Goal: Task Accomplishment & Management: Complete application form

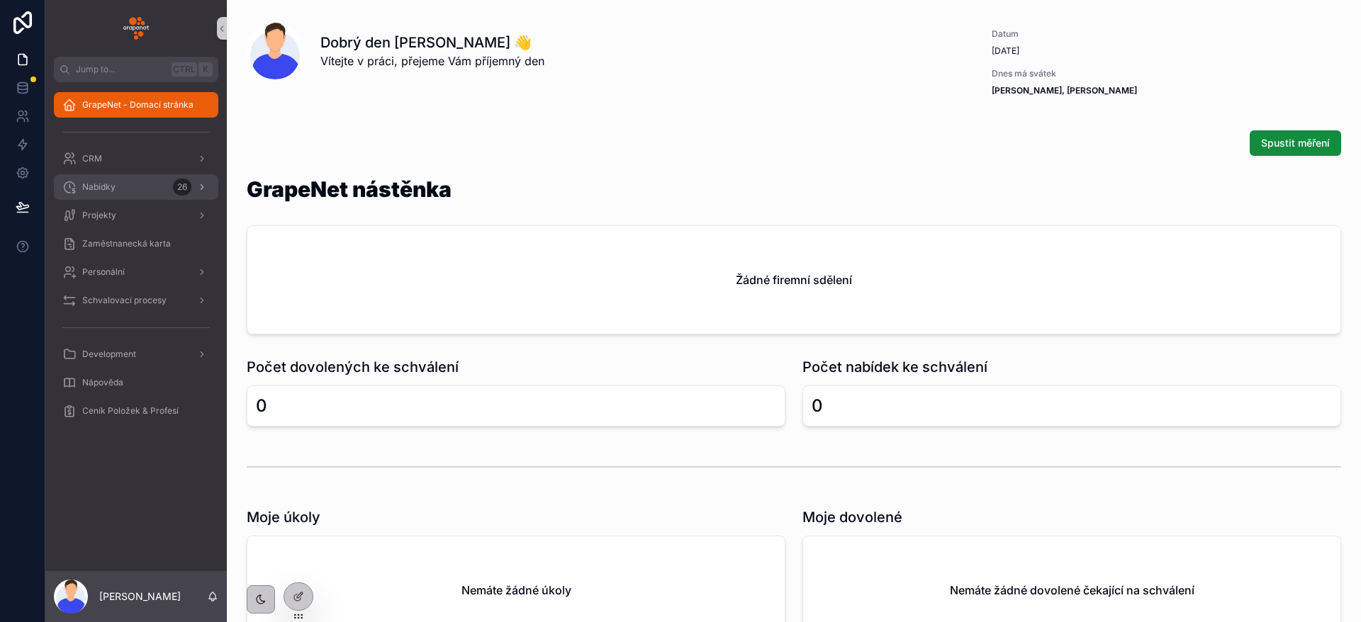
drag, startPoint x: 107, startPoint y: 178, endPoint x: 79, endPoint y: 175, distance: 27.8
click at [107, 178] on div "Nabídky 26" at bounding box center [135, 187] width 147 height 23
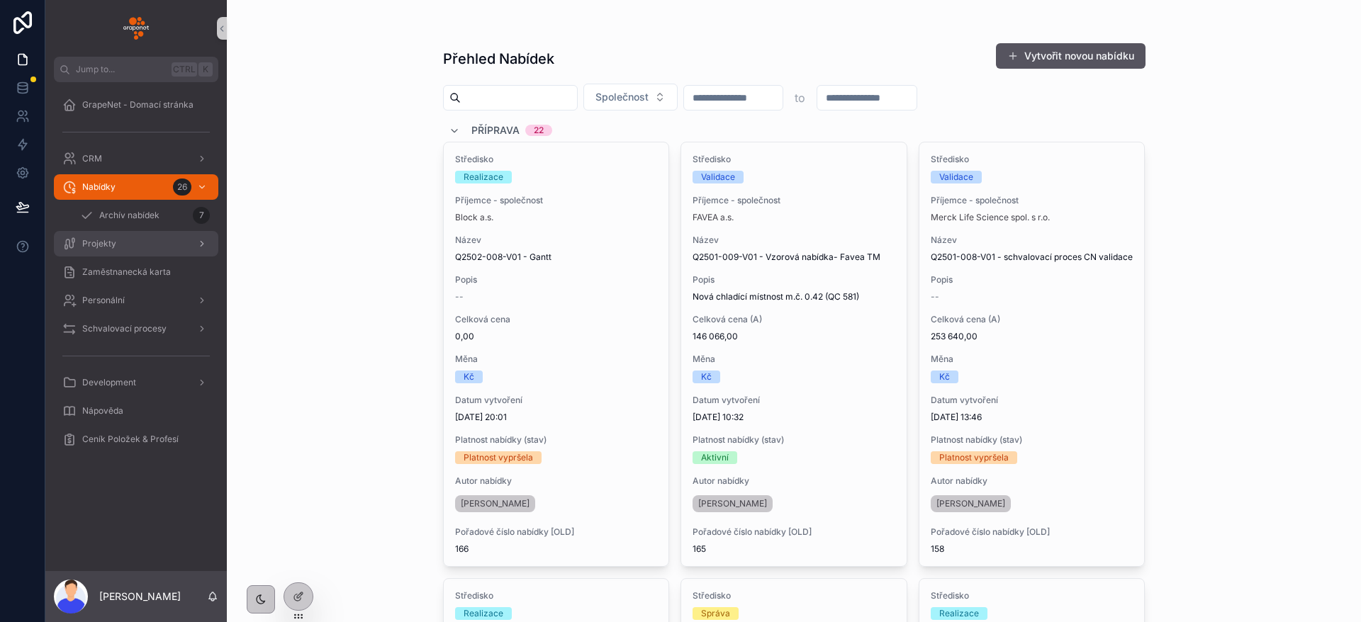
click at [148, 242] on div "Projekty" at bounding box center [135, 244] width 147 height 23
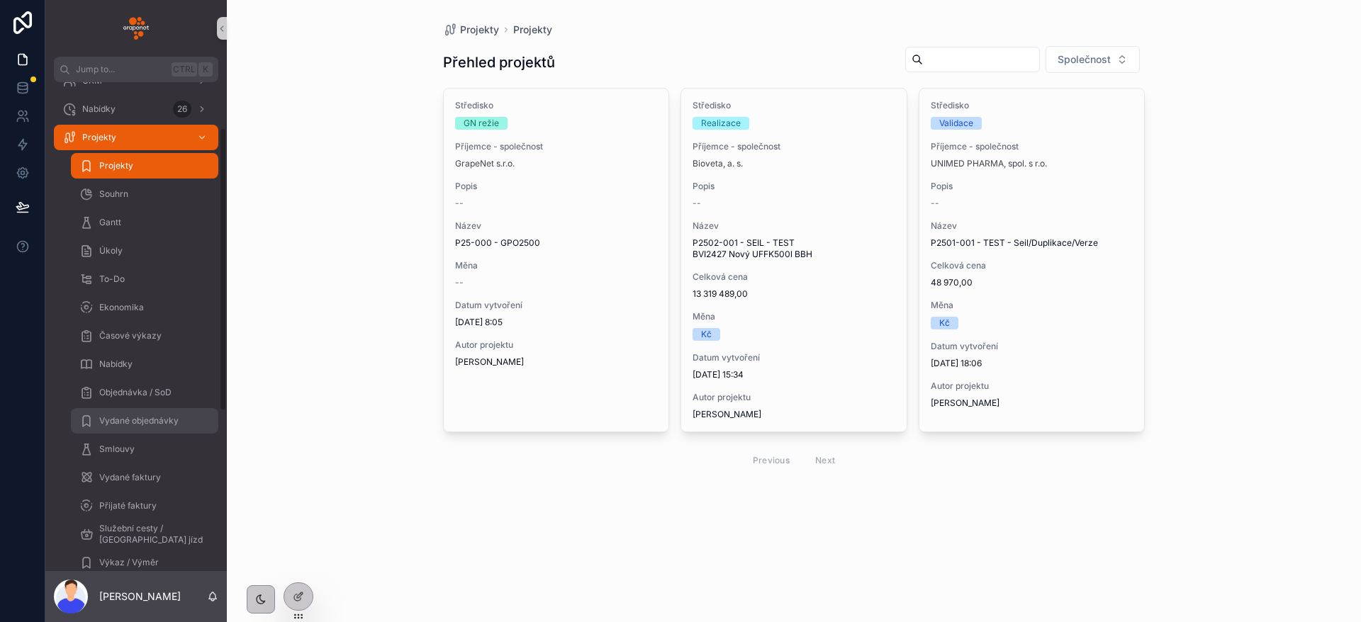
scroll to position [106, 0]
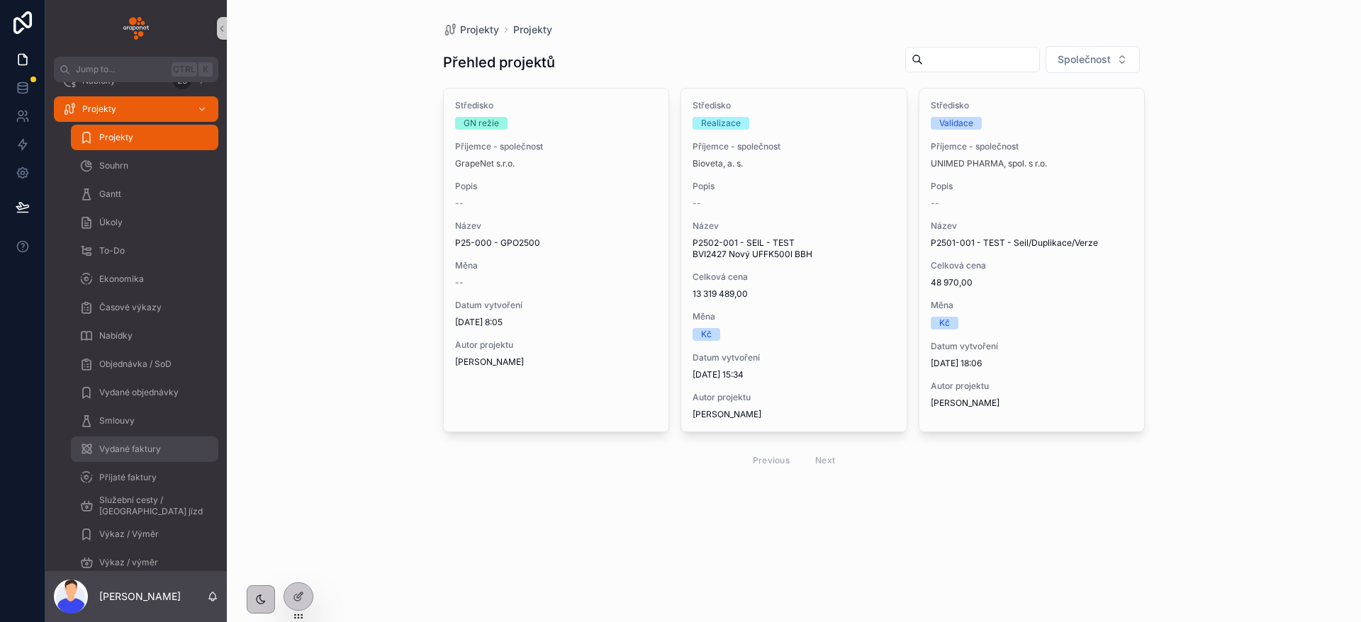
click at [171, 444] on div "Vydané faktury" at bounding box center [144, 449] width 130 height 23
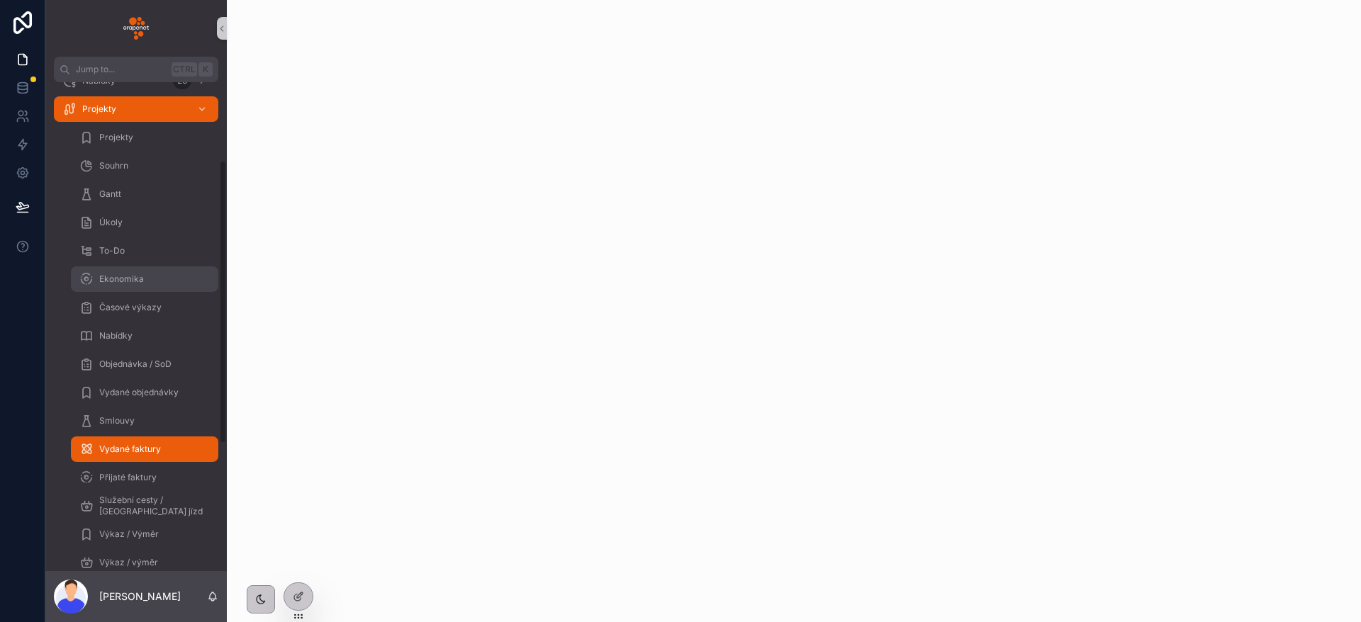
scroll to position [213, 0]
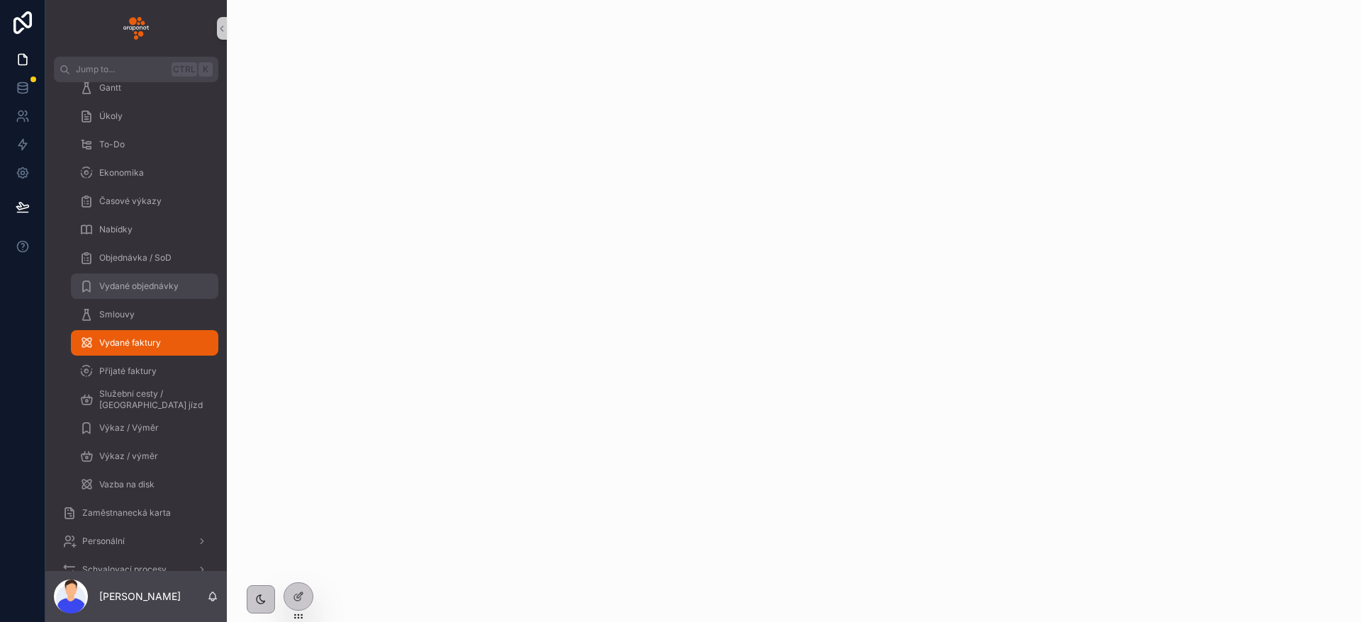
click at [167, 277] on div "Vydané objednávky" at bounding box center [144, 286] width 130 height 23
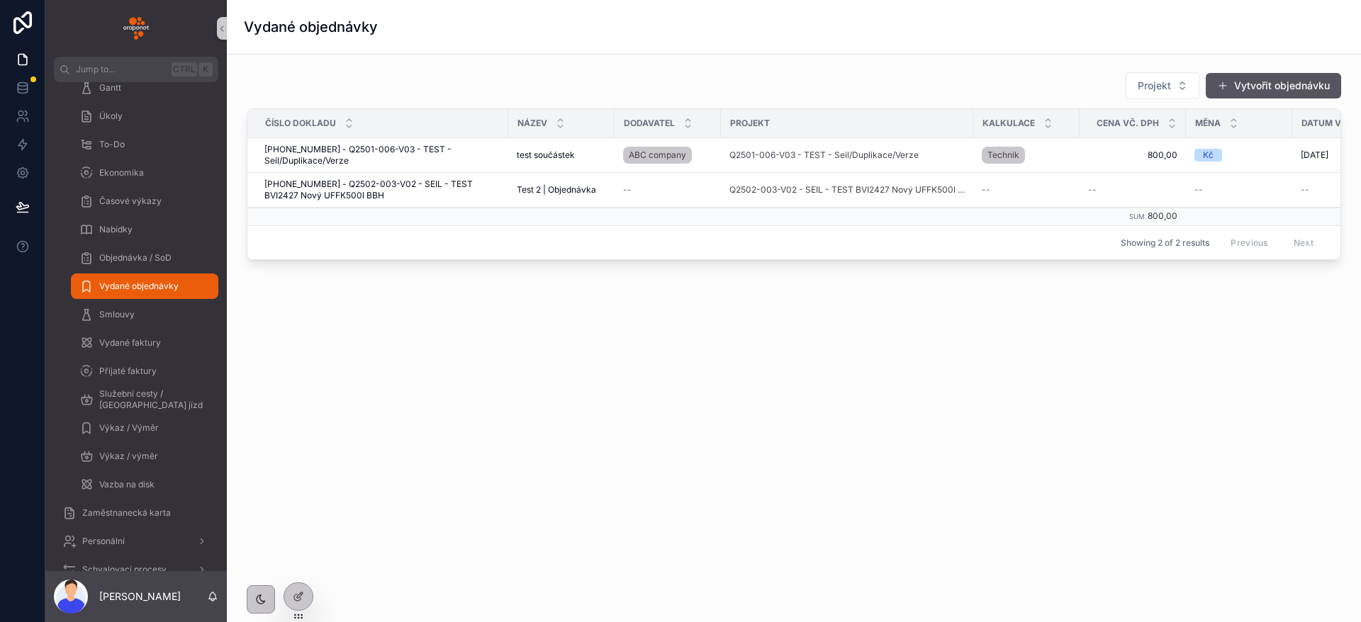
click at [795, 74] on div "Projekt Vytvořit objednávku" at bounding box center [794, 86] width 1095 height 28
click at [827, 49] on div "Vydané objednávky" at bounding box center [794, 27] width 1100 height 54
drag, startPoint x: 826, startPoint y: 49, endPoint x: 648, endPoint y: 50, distance: 177.9
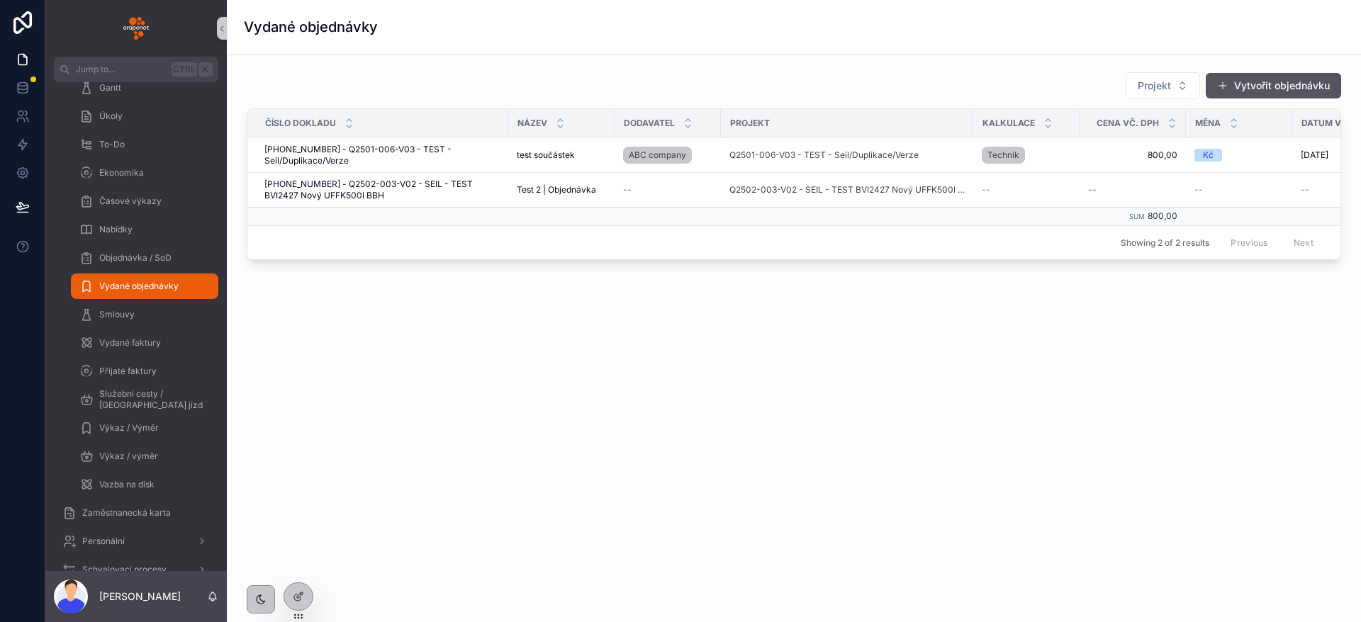
click at [647, 50] on div "Vydané objednávky" at bounding box center [794, 27] width 1100 height 54
drag, startPoint x: 663, startPoint y: 56, endPoint x: 665, endPoint y: 65, distance: 8.8
click at [665, 65] on div "Projekt Vytvořit objednávku Číslo dokladu Název Dodavatel Projekt Kalkulace Cen…" at bounding box center [794, 206] width 1134 height 302
click at [1249, 94] on button "Vytvořit objednávku" at bounding box center [1273, 86] width 135 height 26
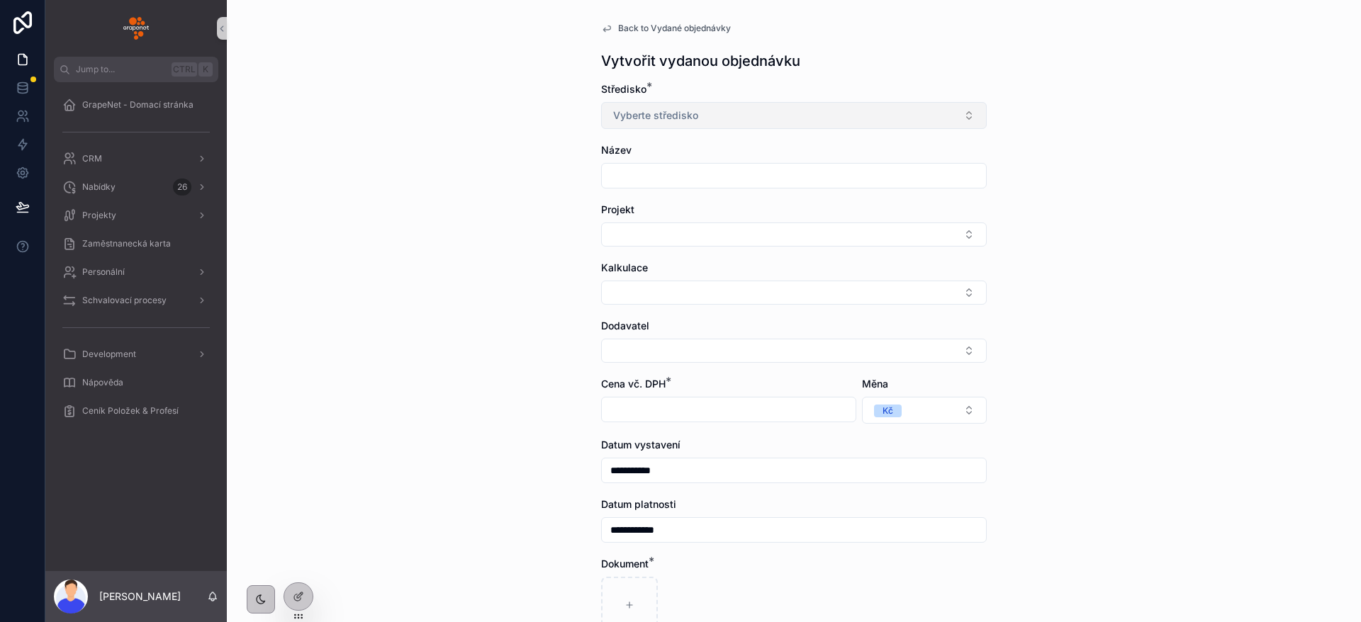
drag, startPoint x: 781, startPoint y: 114, endPoint x: 781, endPoint y: 122, distance: 7.8
click at [781, 117] on button "Vyberte středisko" at bounding box center [794, 115] width 386 height 27
click at [676, 142] on input "scrollable content" at bounding box center [795, 146] width 350 height 26
click at [427, 122] on div "**********" at bounding box center [794, 311] width 1134 height 622
click at [666, 179] on input "scrollable content" at bounding box center [794, 176] width 384 height 20
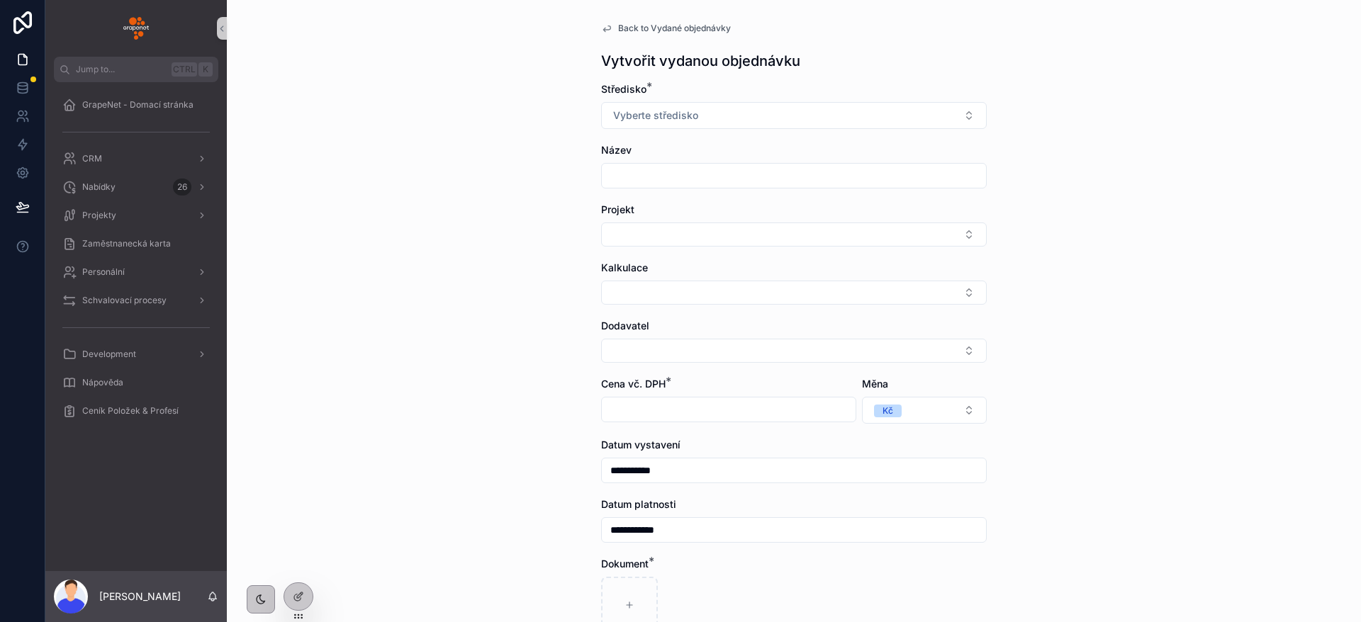
click at [636, 257] on form "**********" at bounding box center [794, 427] width 386 height 690
click at [661, 242] on button "Select Button" at bounding box center [794, 235] width 386 height 24
click at [304, 566] on div at bounding box center [298, 566] width 23 height 23
click at [673, 28] on span "Back to Vydané objednávky" at bounding box center [674, 28] width 113 height 11
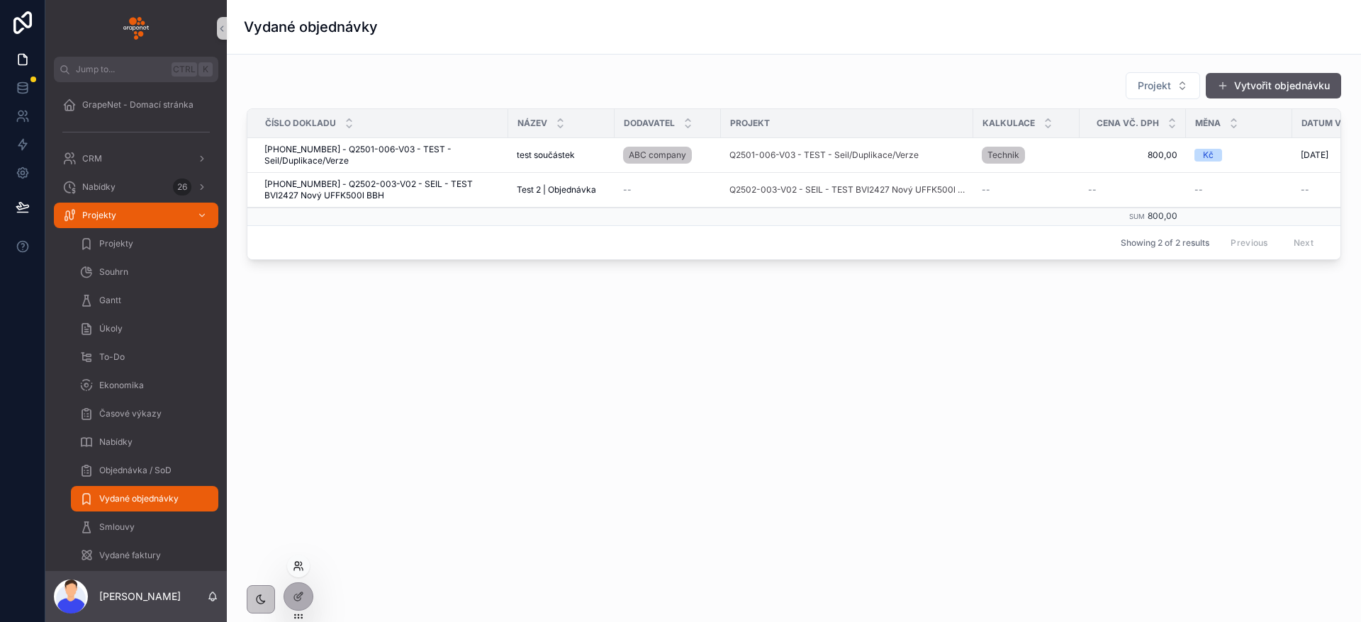
click at [298, 562] on icon at bounding box center [297, 564] width 4 height 4
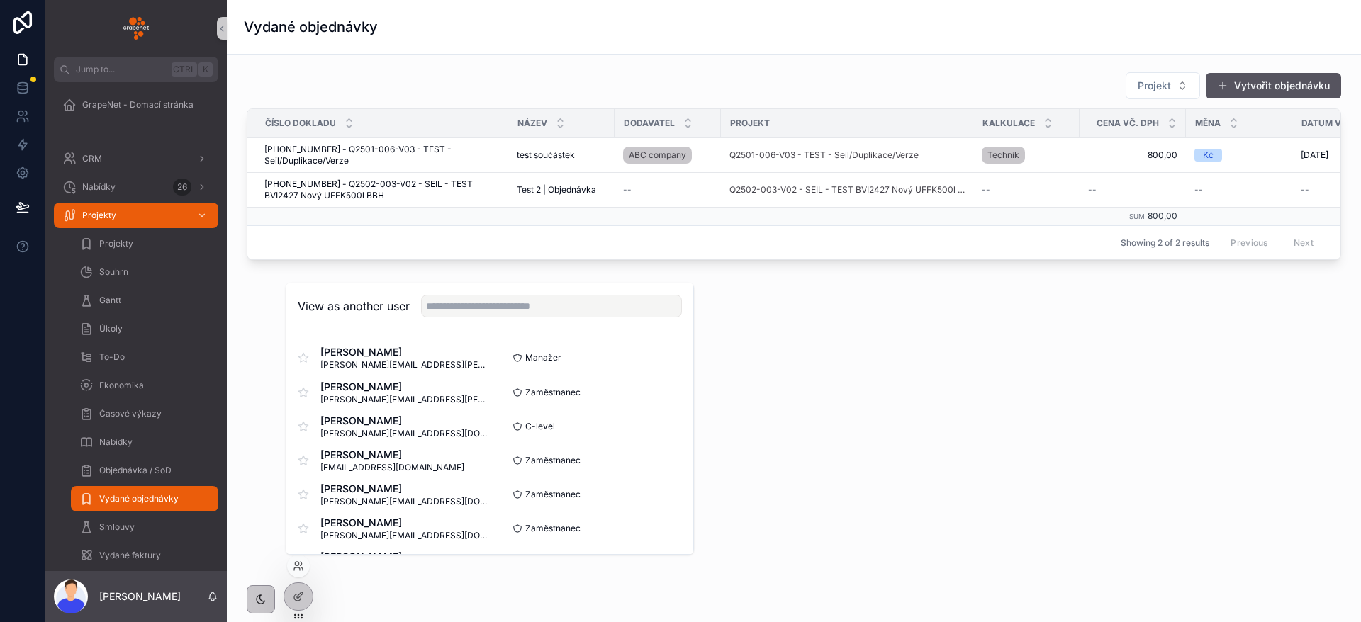
click at [468, 323] on div "View as another user" at bounding box center [489, 307] width 407 height 46
click at [469, 315] on input "text" at bounding box center [551, 306] width 261 height 23
type input "*"
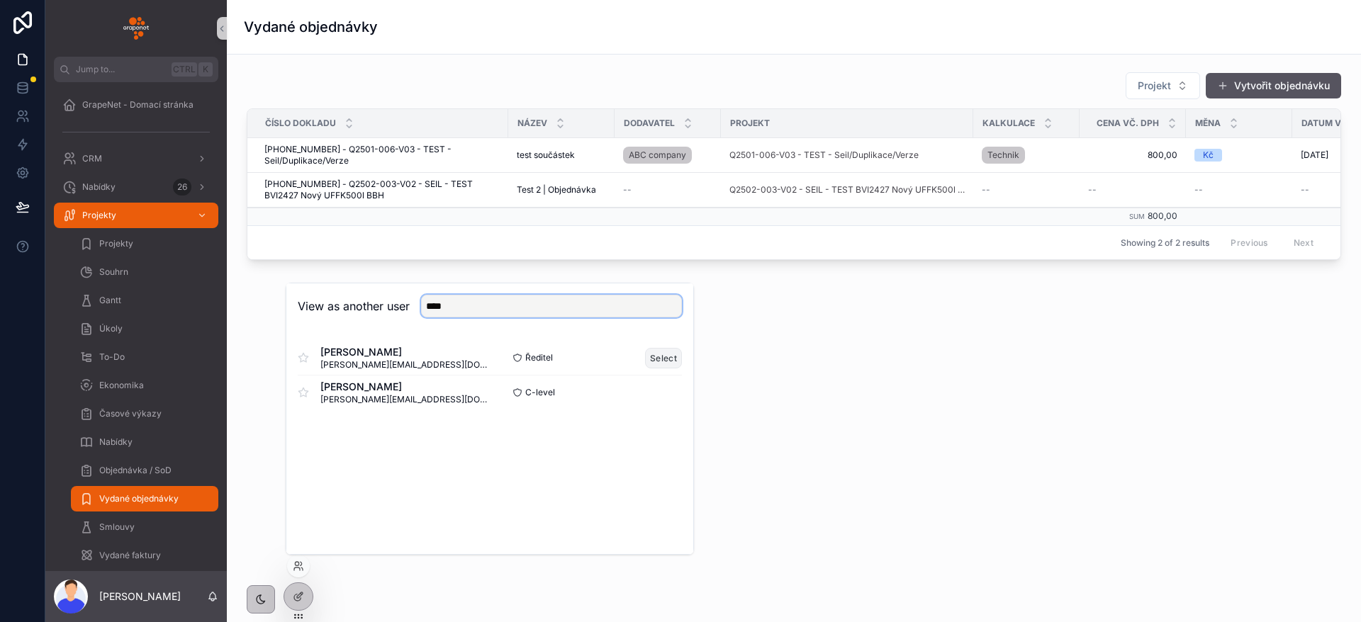
type input "****"
click at [656, 352] on button "Select" at bounding box center [663, 358] width 37 height 21
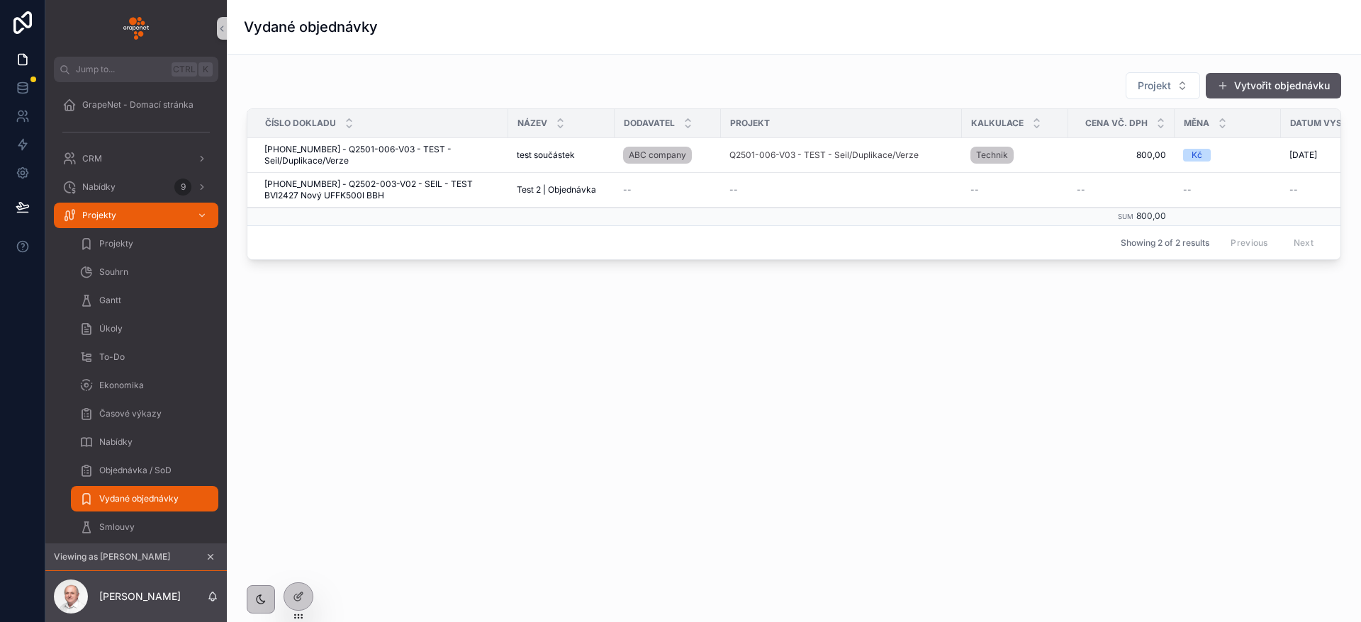
click at [1247, 94] on button "Vytvořit objednávku" at bounding box center [1273, 86] width 135 height 26
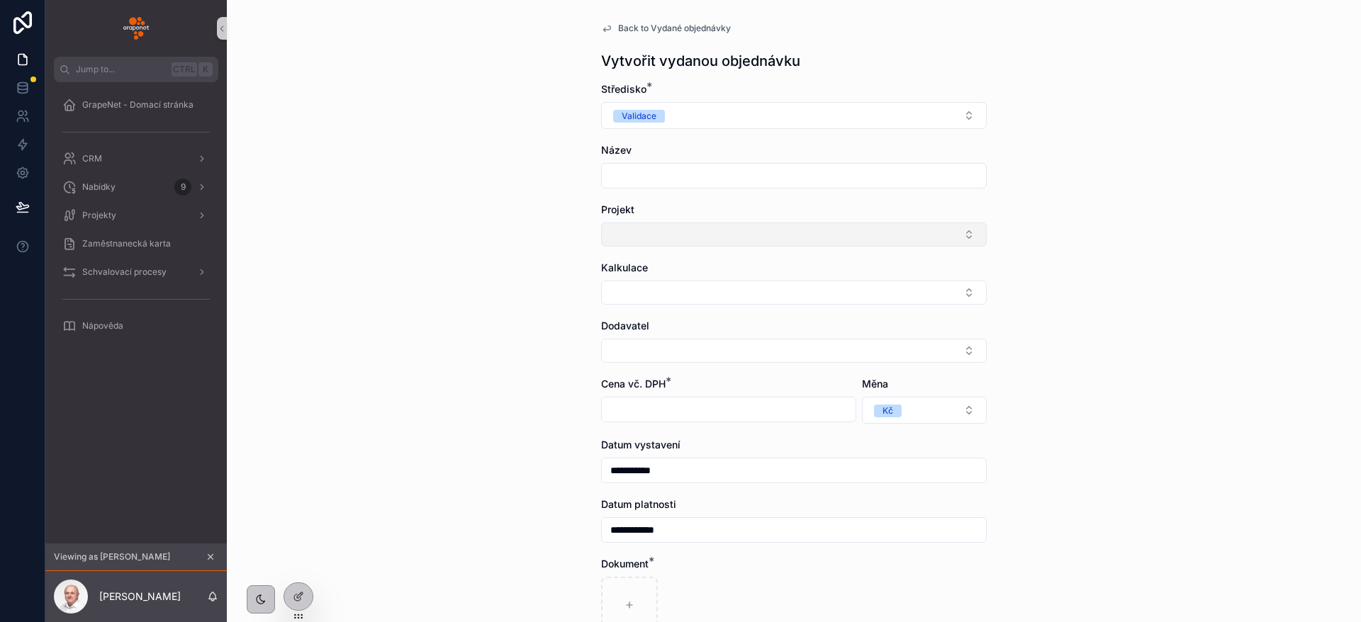
click at [649, 231] on button "Select Button" at bounding box center [794, 235] width 386 height 24
click at [1165, 257] on div "**********" at bounding box center [794, 311] width 1134 height 622
click at [872, 238] on button "Select Button" at bounding box center [794, 235] width 386 height 24
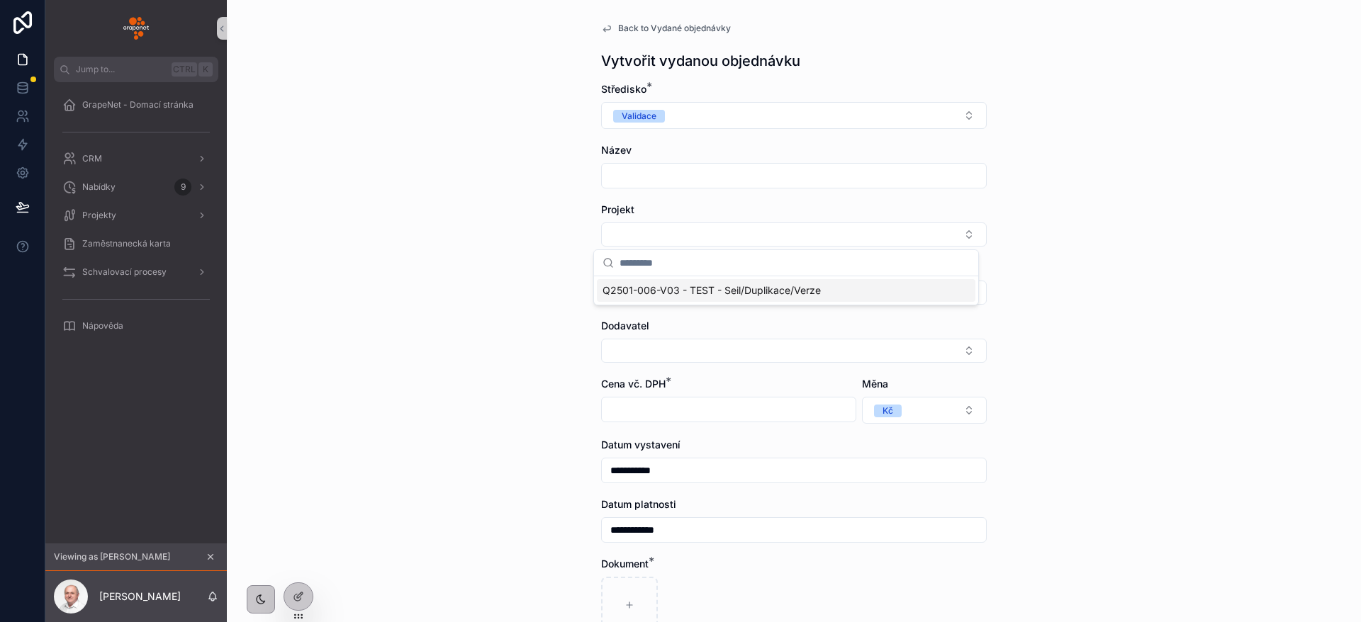
click at [725, 302] on div "Q2501-006-V03 - TEST - Seil/Duplikace/Verze" at bounding box center [786, 290] width 384 height 28
click at [721, 295] on span "Q2501-006-V03 - TEST - Seil/Duplikace/Verze" at bounding box center [712, 291] width 218 height 14
click at [673, 303] on button "Select Button" at bounding box center [794, 296] width 386 height 24
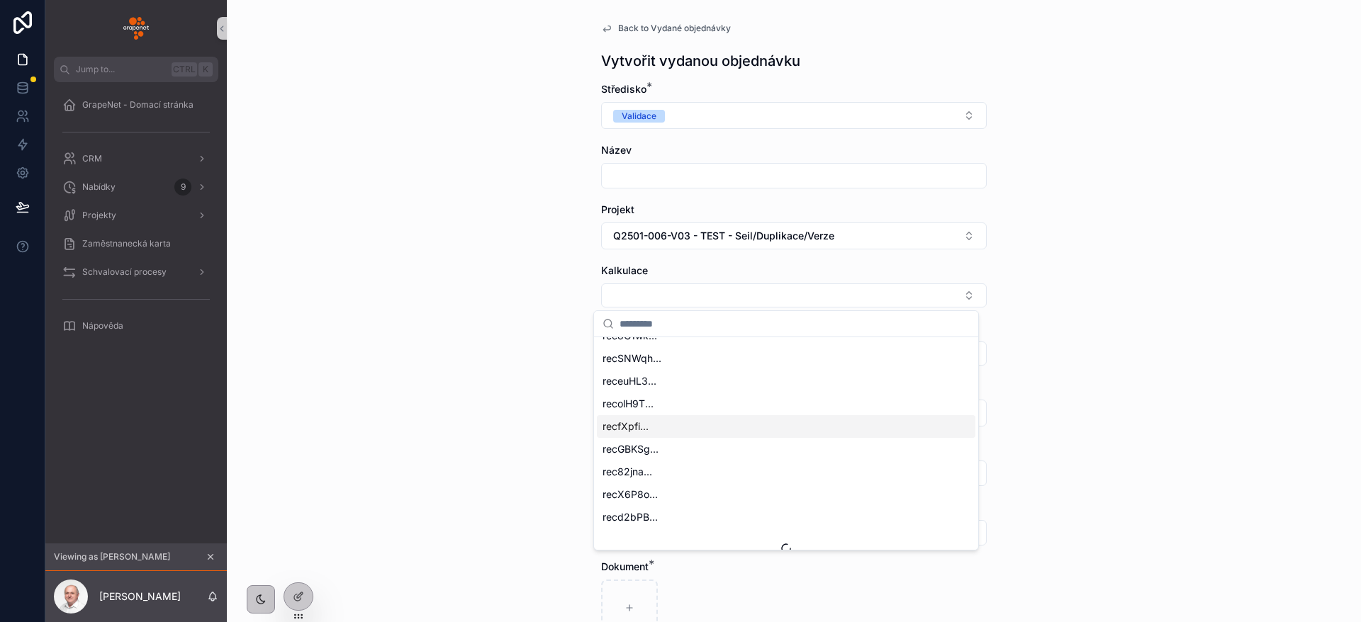
scroll to position [961, 0]
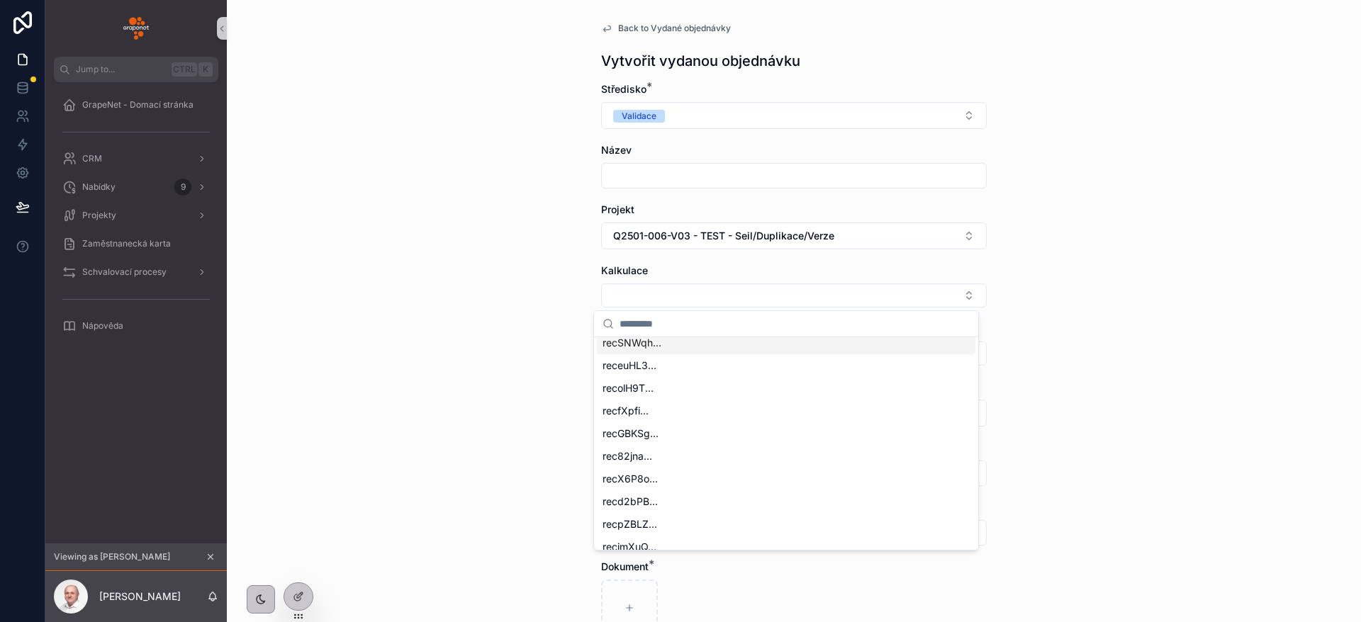
click at [459, 252] on div "**********" at bounding box center [794, 311] width 1134 height 622
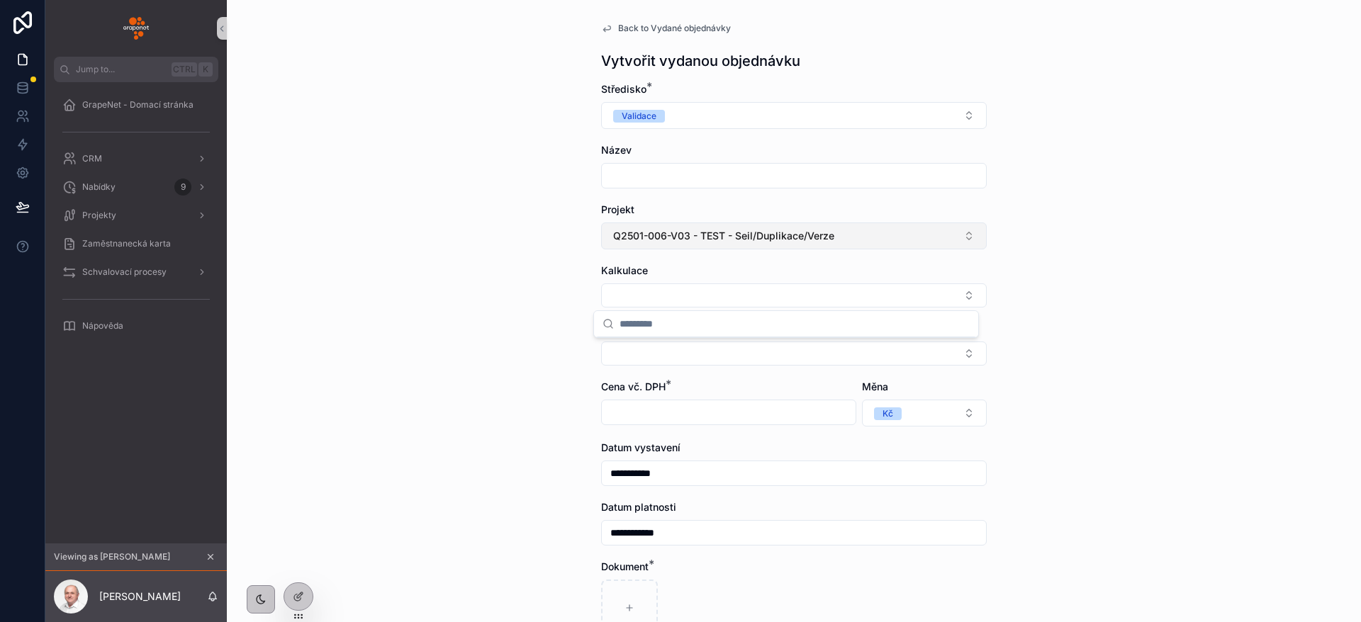
scroll to position [0, 0]
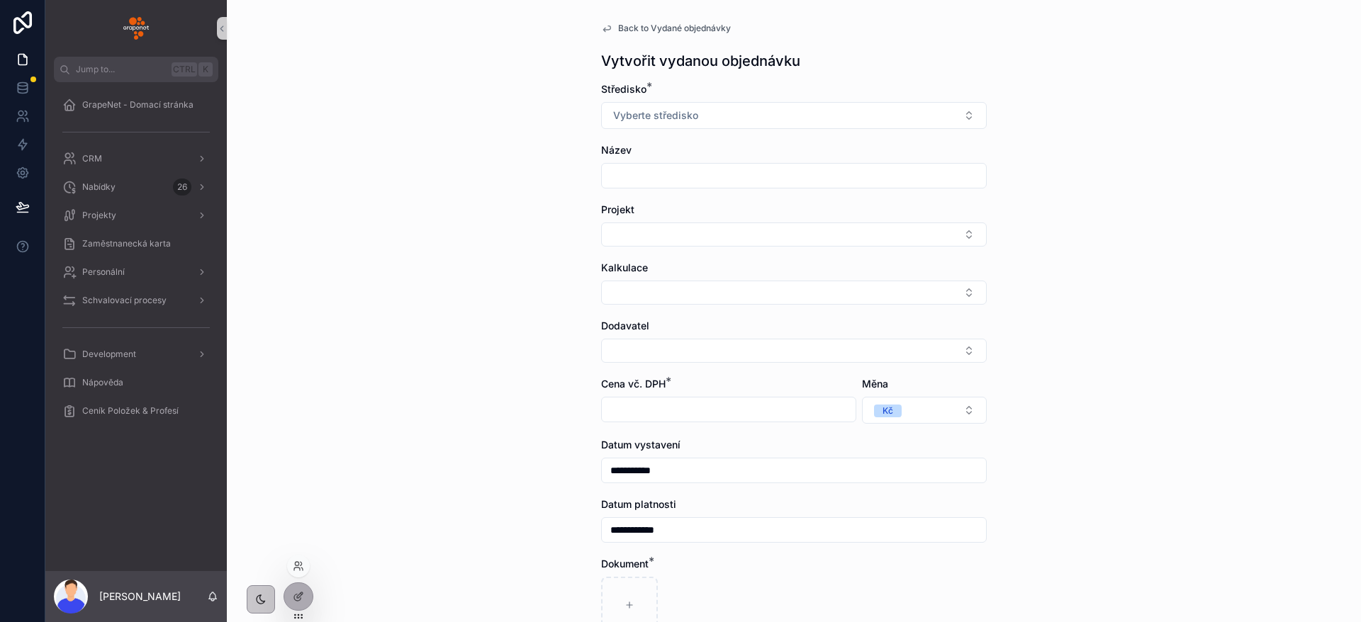
click at [305, 567] on div at bounding box center [298, 566] width 23 height 23
click at [295, 565] on icon at bounding box center [298, 566] width 11 height 11
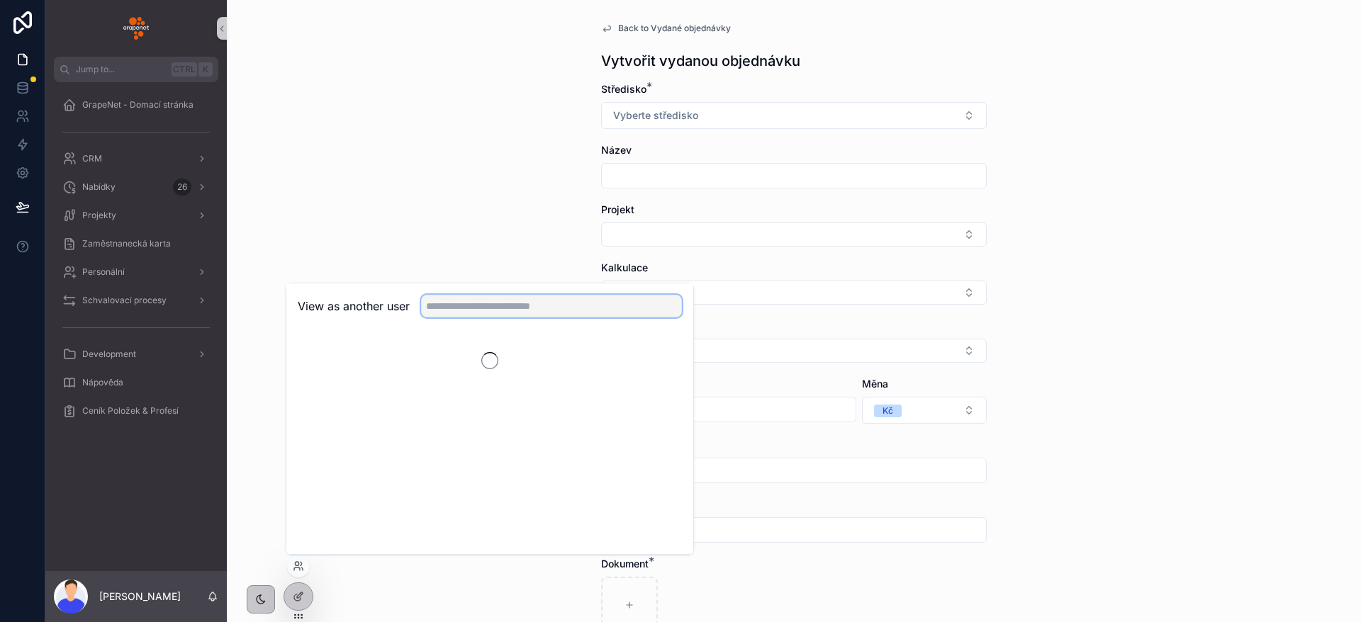
click at [463, 313] on input "text" at bounding box center [551, 306] width 261 height 23
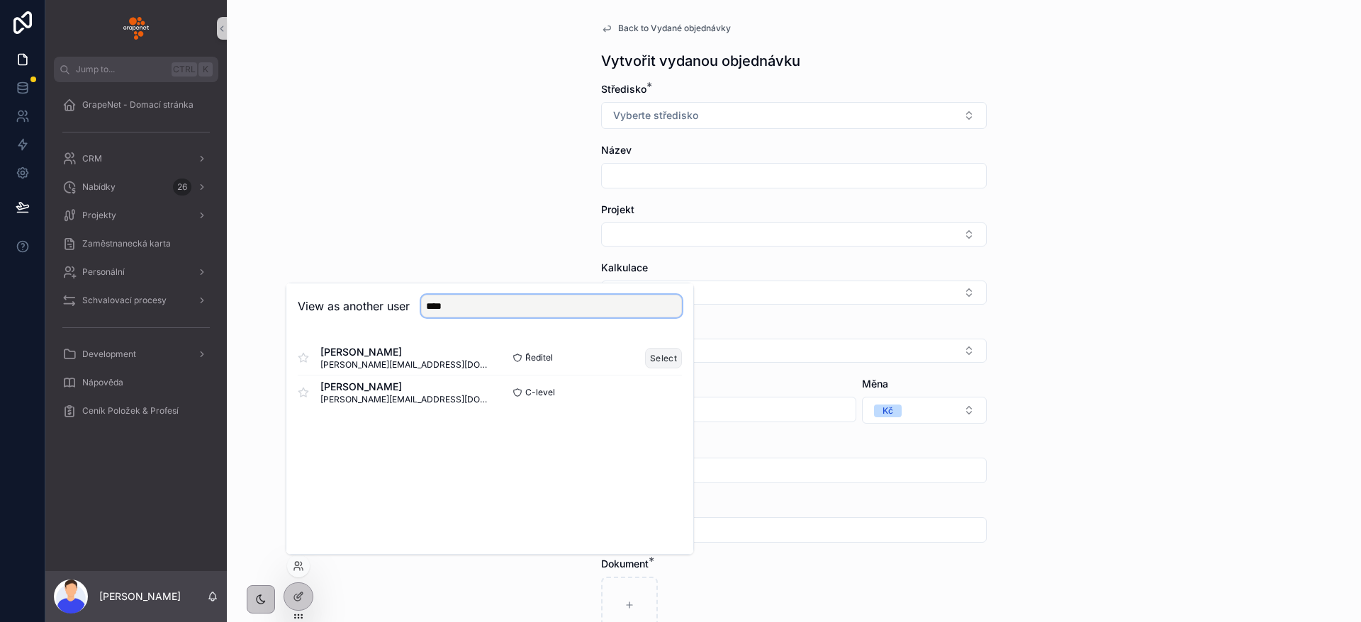
type input "****"
click at [675, 354] on button "Select" at bounding box center [663, 358] width 37 height 21
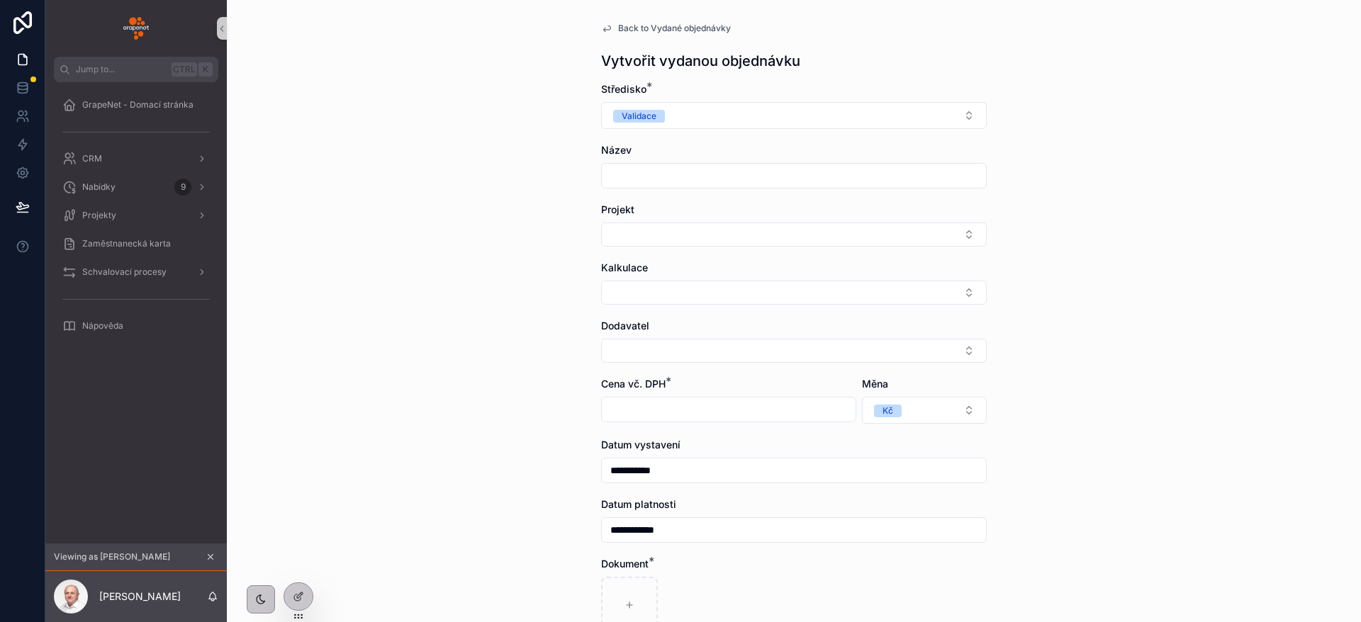
click at [789, 310] on form "**********" at bounding box center [794, 427] width 386 height 690
click at [783, 296] on button "Select Button" at bounding box center [794, 293] width 386 height 24
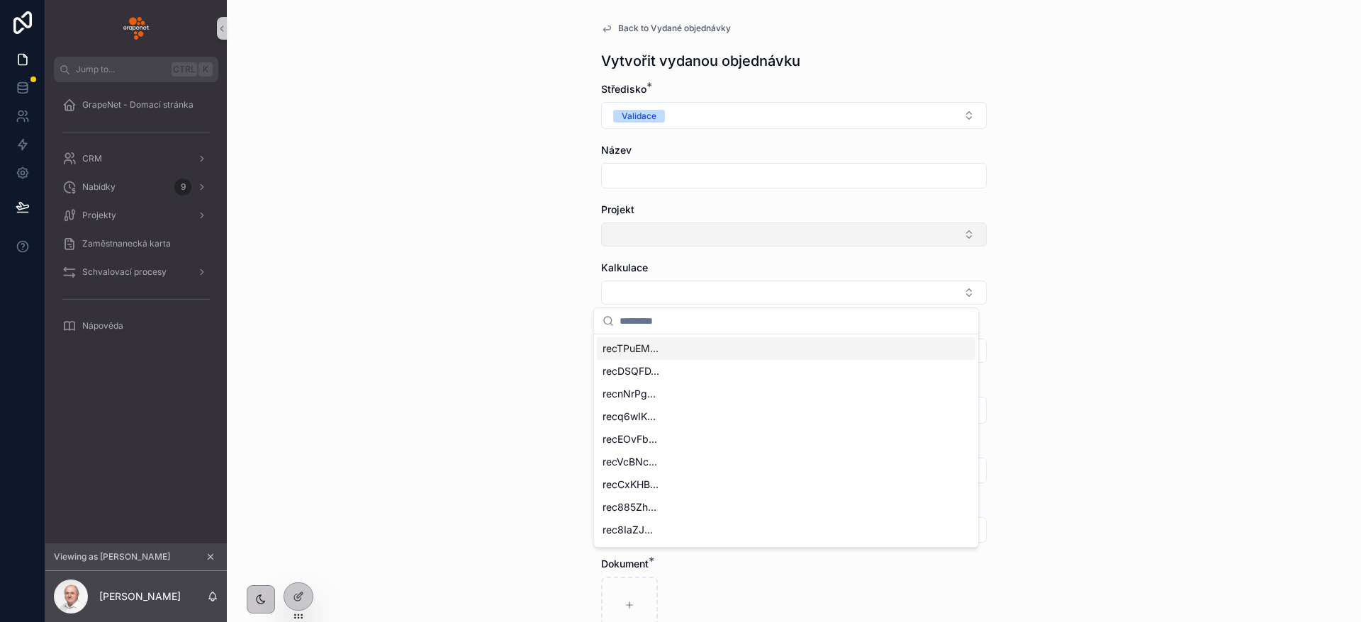
click at [871, 231] on button "Select Button" at bounding box center [794, 235] width 386 height 24
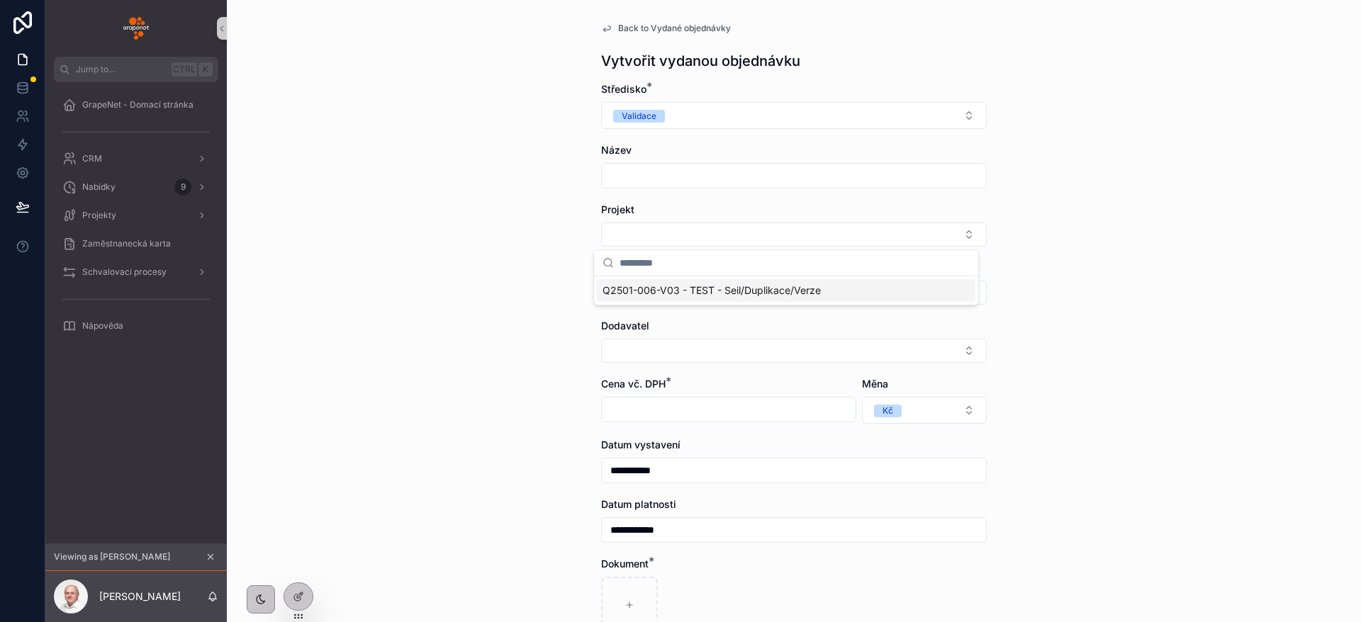
click at [703, 289] on span "Q2501-006-V03 - TEST - Seil/Duplikace/Verze" at bounding box center [712, 291] width 218 height 14
click at [794, 287] on button "Select Button" at bounding box center [794, 296] width 386 height 24
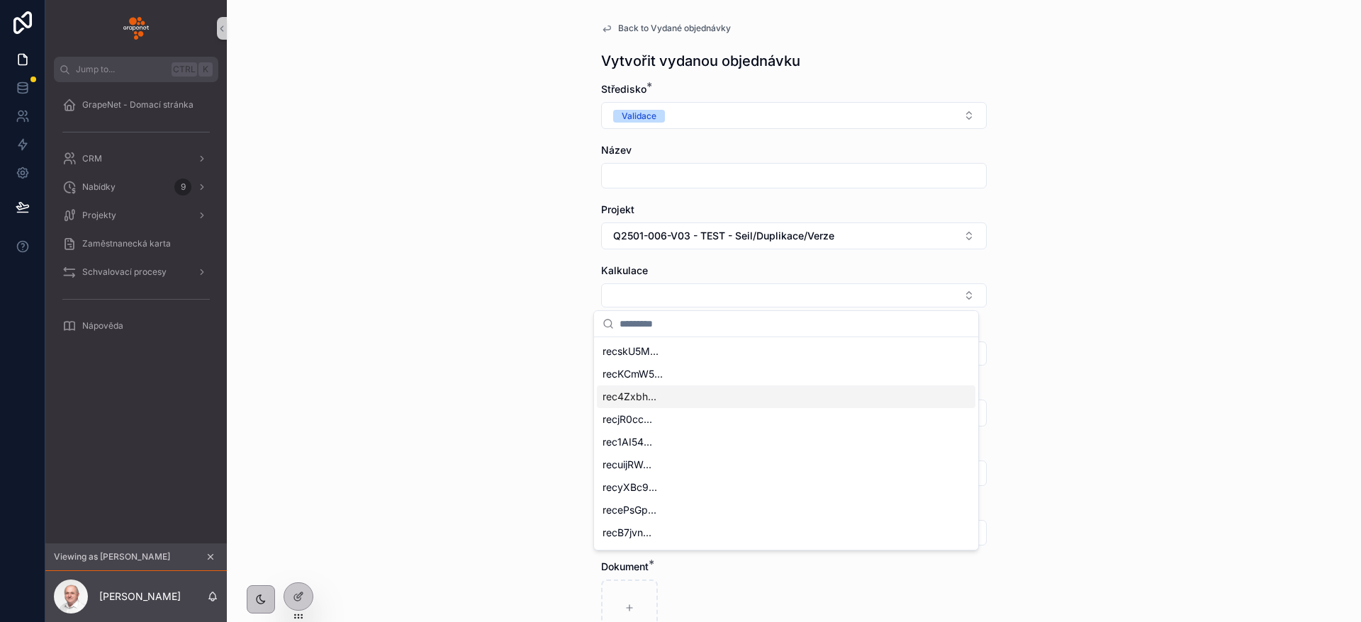
click at [1181, 298] on div "**********" at bounding box center [794, 311] width 1134 height 622
click at [766, 181] on input "scrollable content" at bounding box center [794, 176] width 384 height 20
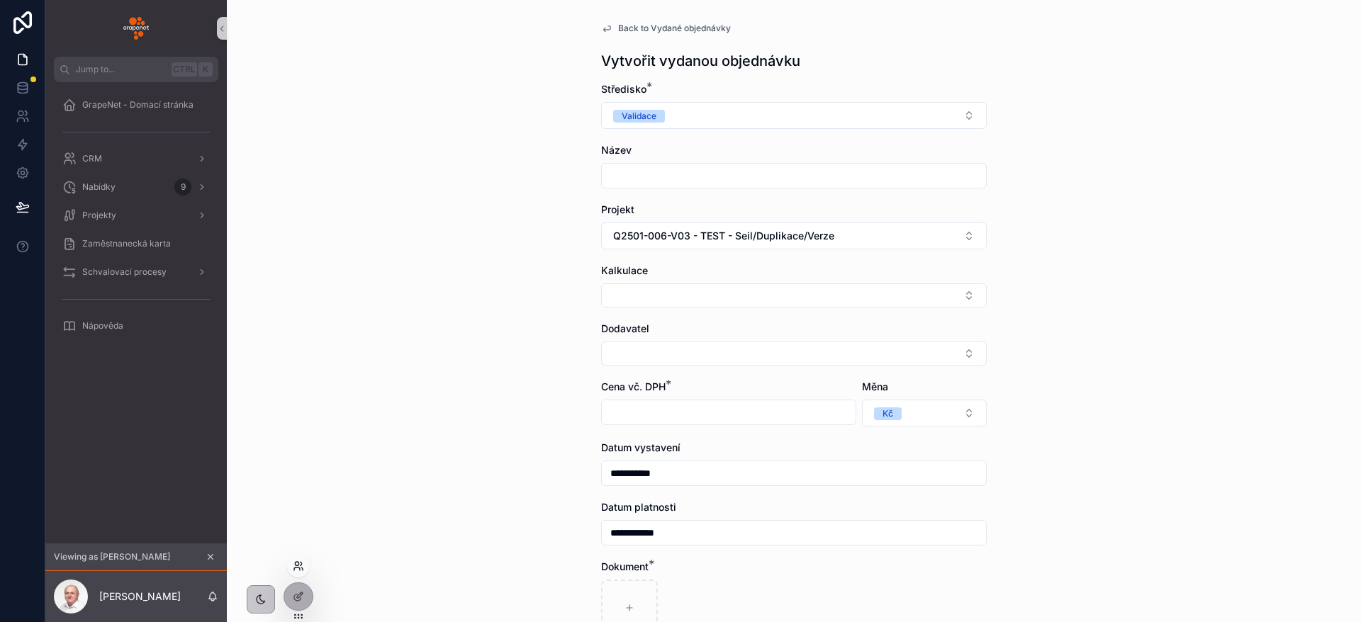
click at [303, 564] on icon at bounding box center [298, 566] width 11 height 11
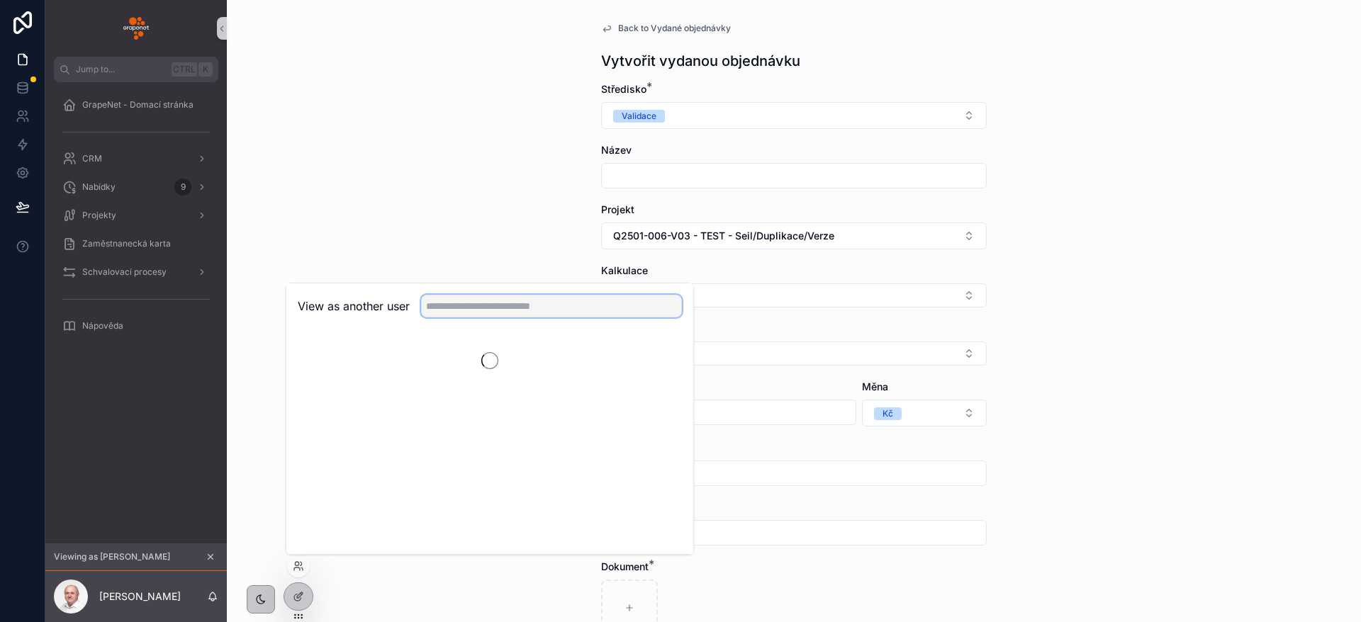
click at [491, 303] on input "text" at bounding box center [551, 306] width 261 height 23
type input "****"
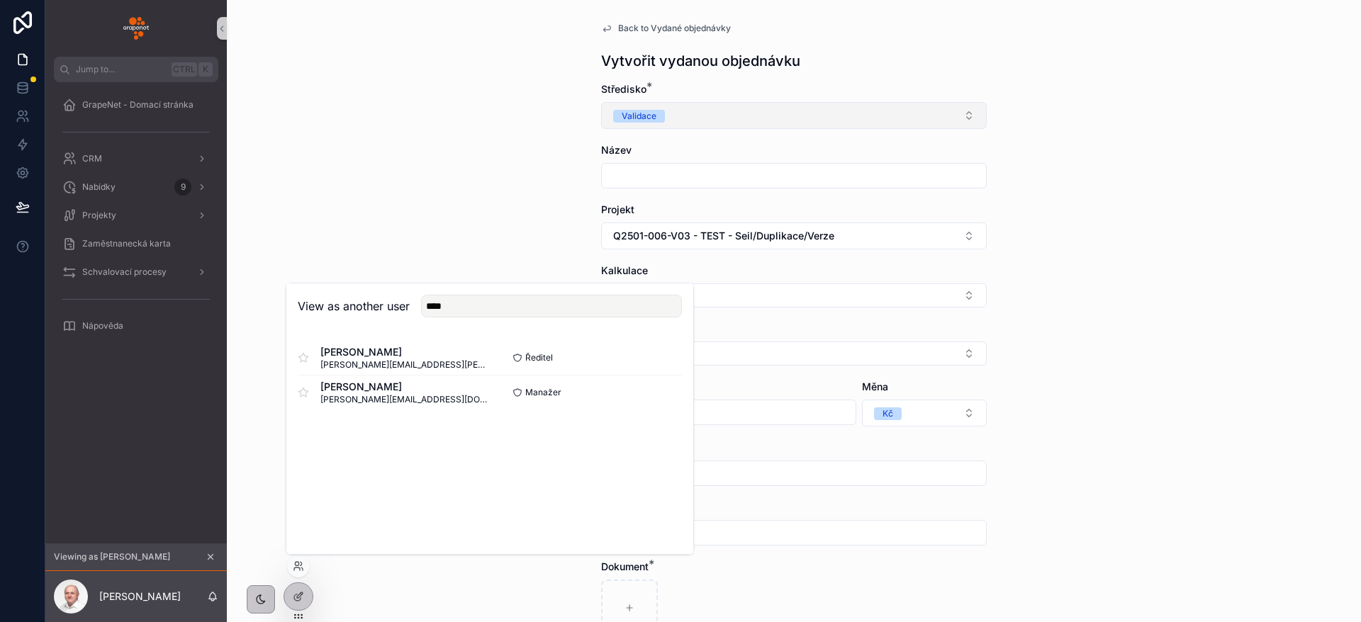
click at [653, 108] on span "Validace" at bounding box center [639, 115] width 52 height 14
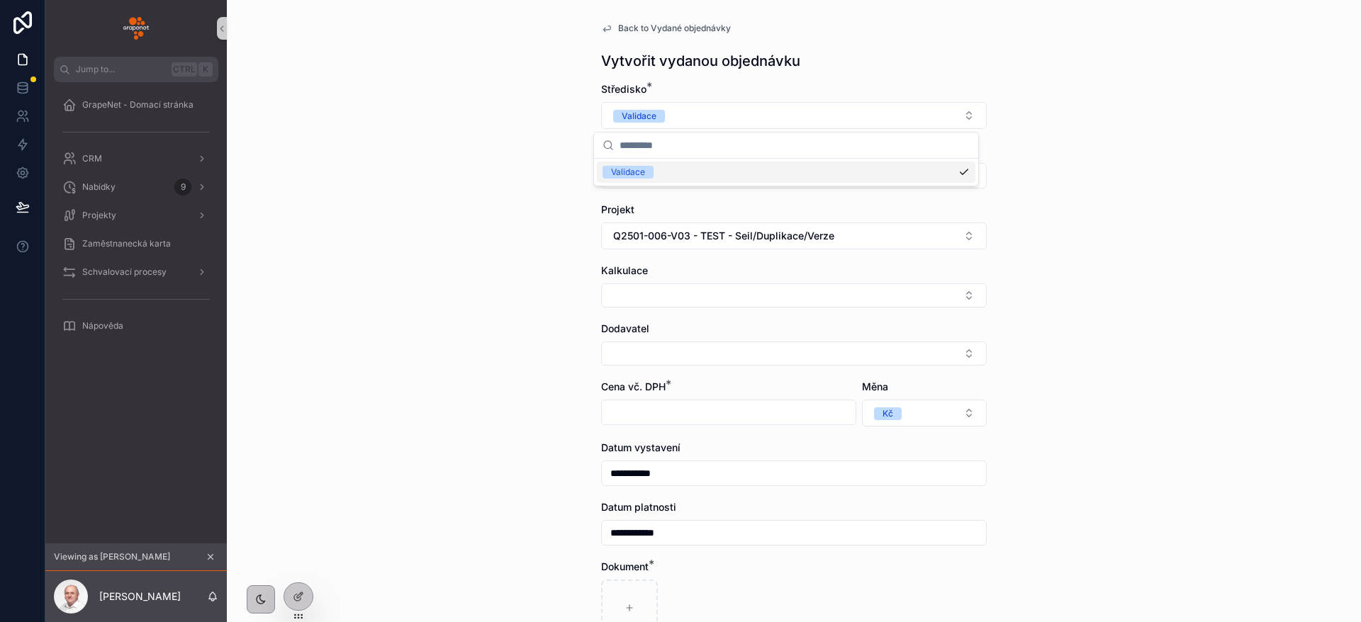
click at [497, 139] on div "**********" at bounding box center [794, 311] width 1134 height 622
click at [297, 566] on icon at bounding box center [297, 564] width 4 height 4
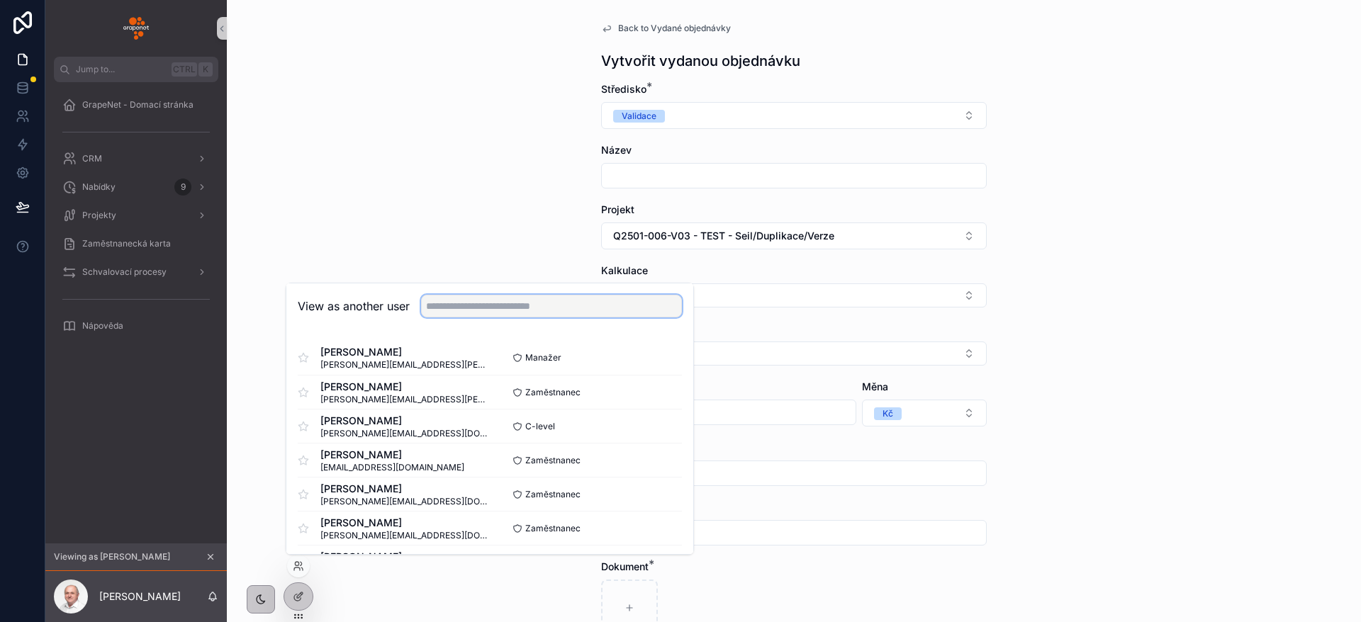
click at [470, 311] on input "text" at bounding box center [551, 306] width 261 height 23
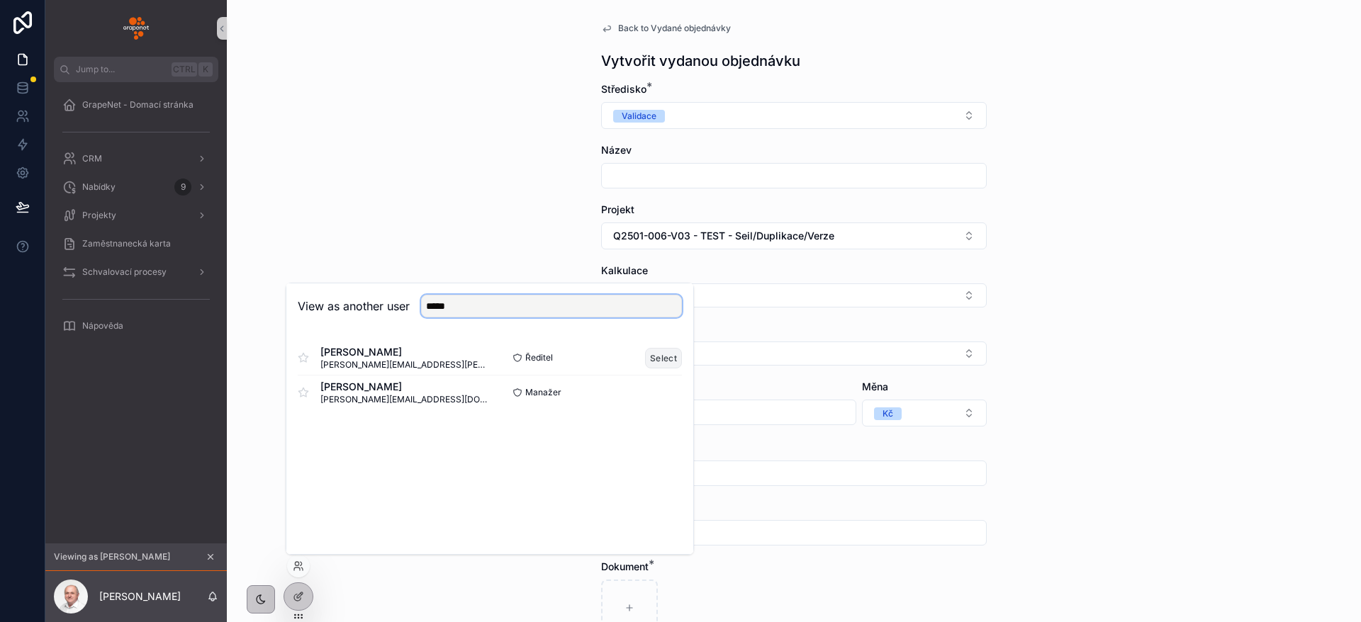
type input "*****"
click at [678, 359] on button "Select" at bounding box center [663, 358] width 37 height 21
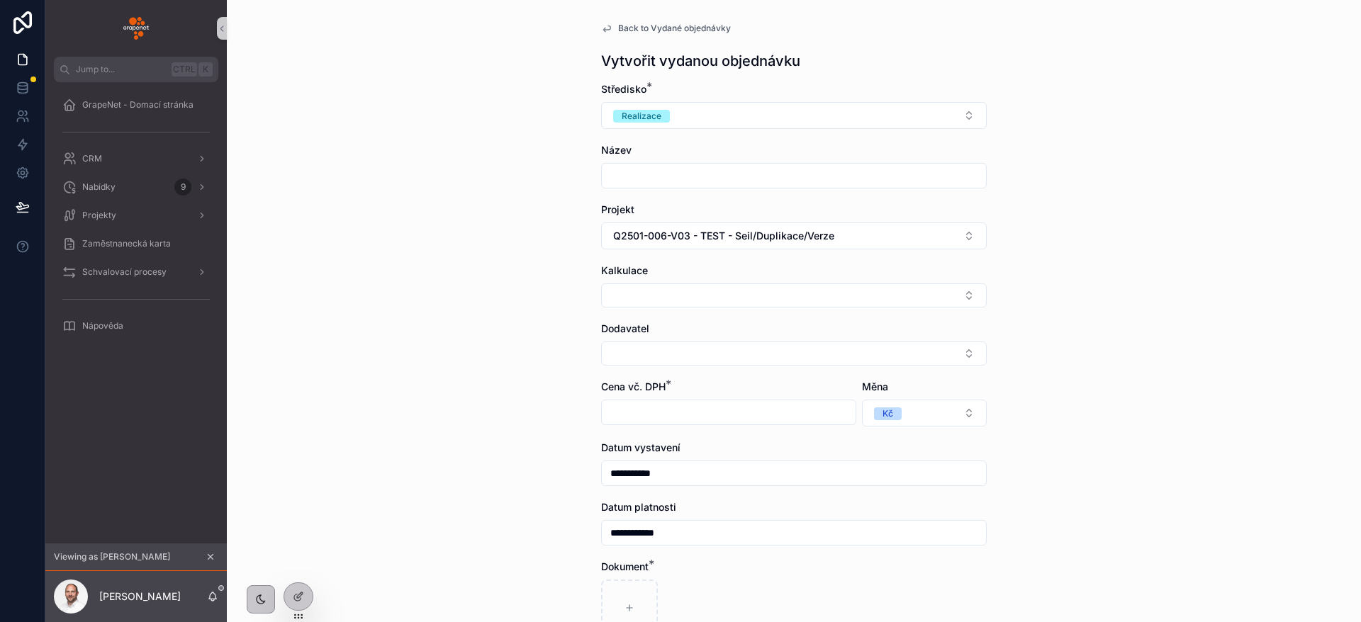
click at [442, 200] on div "**********" at bounding box center [794, 311] width 1134 height 622
click at [644, 183] on input "scrollable content" at bounding box center [794, 176] width 384 height 20
click at [391, 118] on div "**********" at bounding box center [794, 311] width 1134 height 622
click at [621, 221] on div "Projekt Q2501-006-V03 - TEST - Seil/Duplikace/Verze" at bounding box center [794, 226] width 386 height 47
click at [647, 252] on form "**********" at bounding box center [794, 428] width 386 height 693
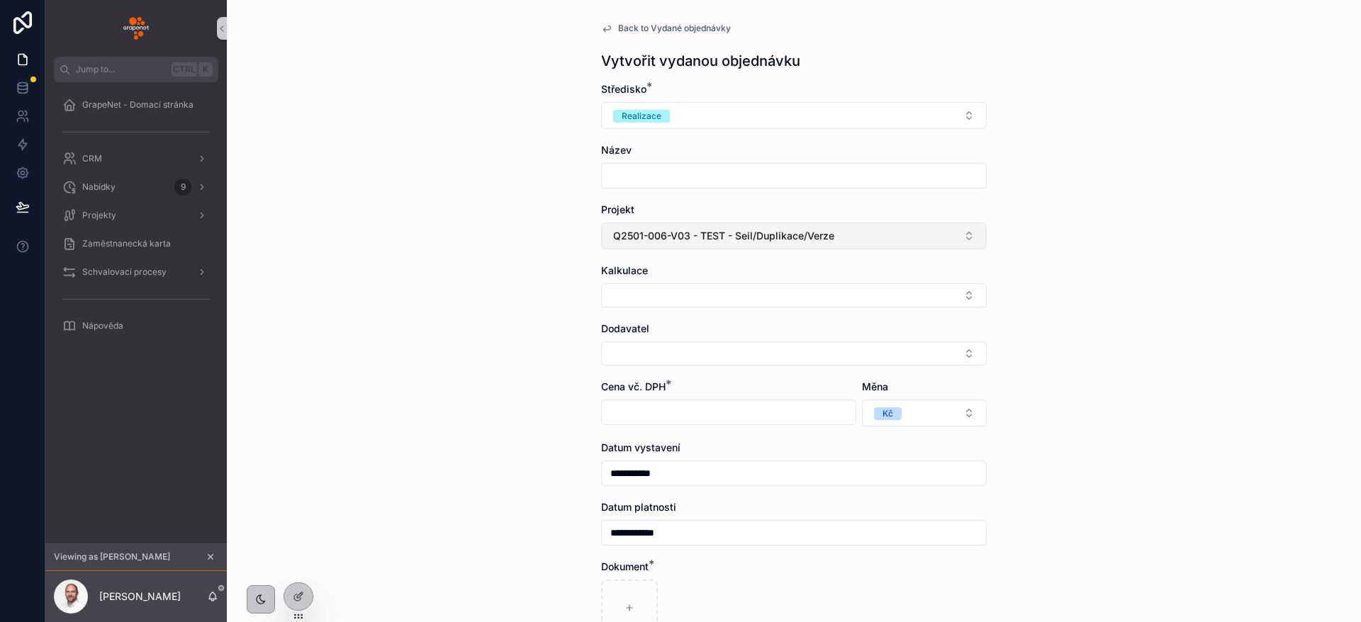
click at [656, 235] on span "Q2501-006-V03 - TEST - Seil/Duplikace/Verze" at bounding box center [723, 236] width 221 height 14
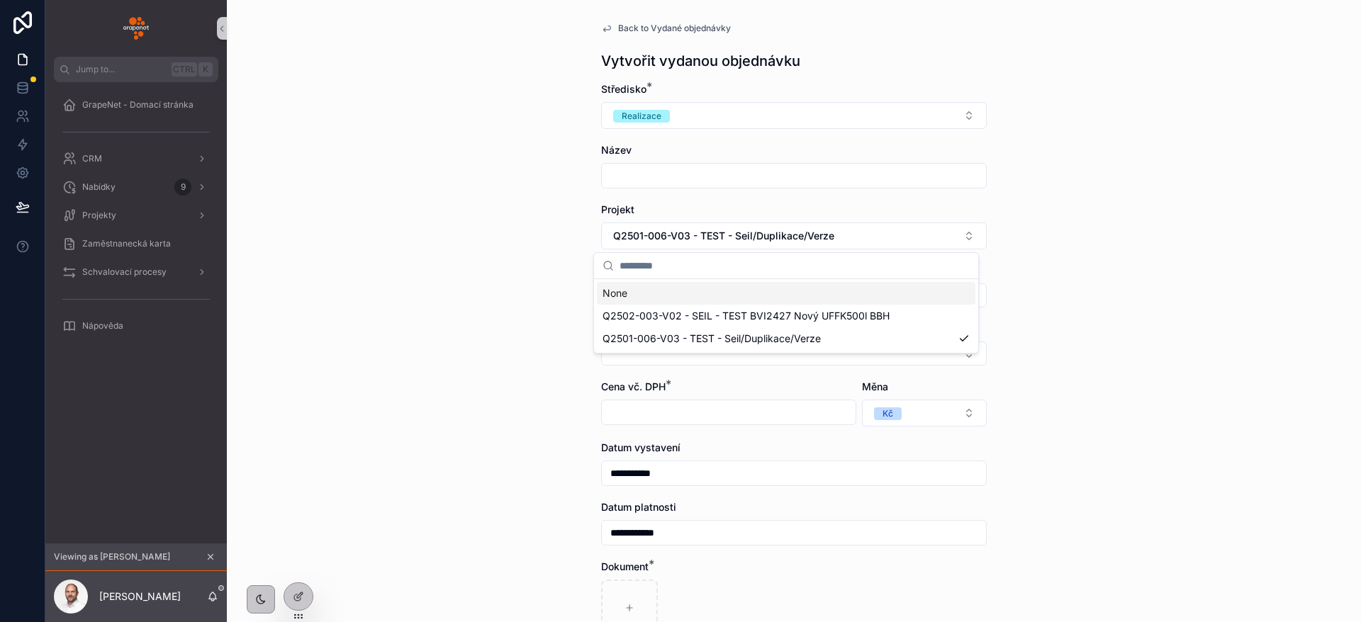
click at [656, 298] on div "None" at bounding box center [786, 293] width 379 height 23
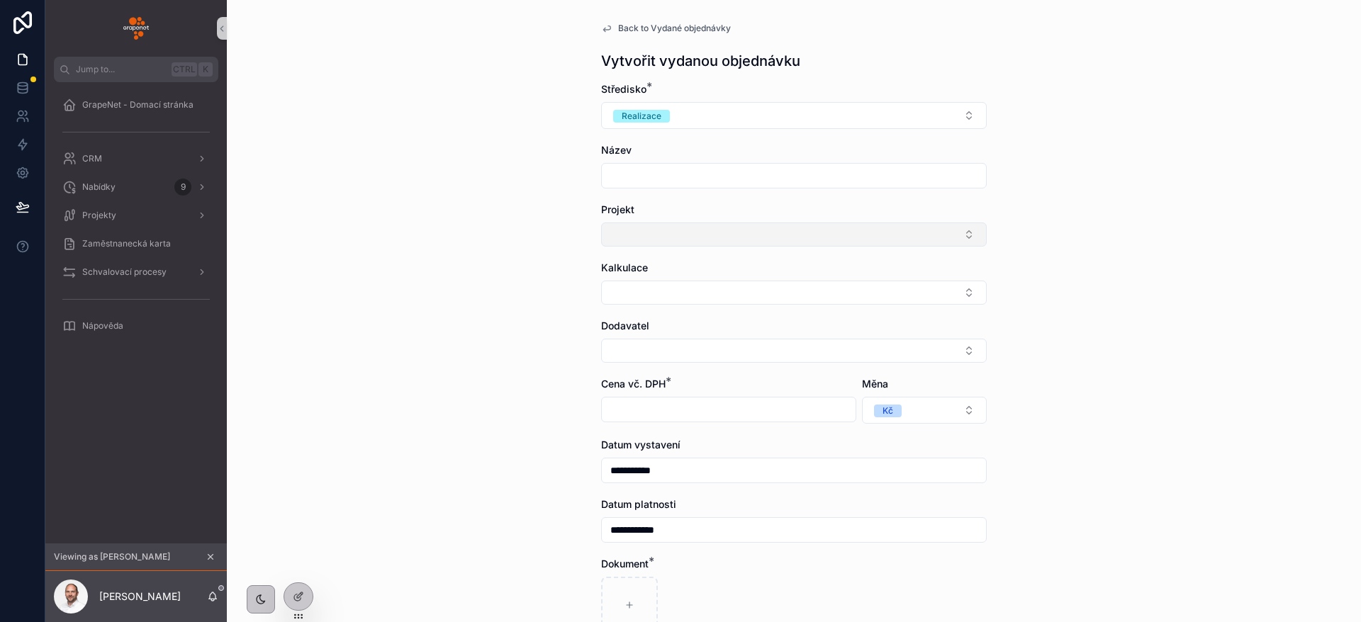
click at [669, 231] on button "Select Button" at bounding box center [794, 235] width 386 height 24
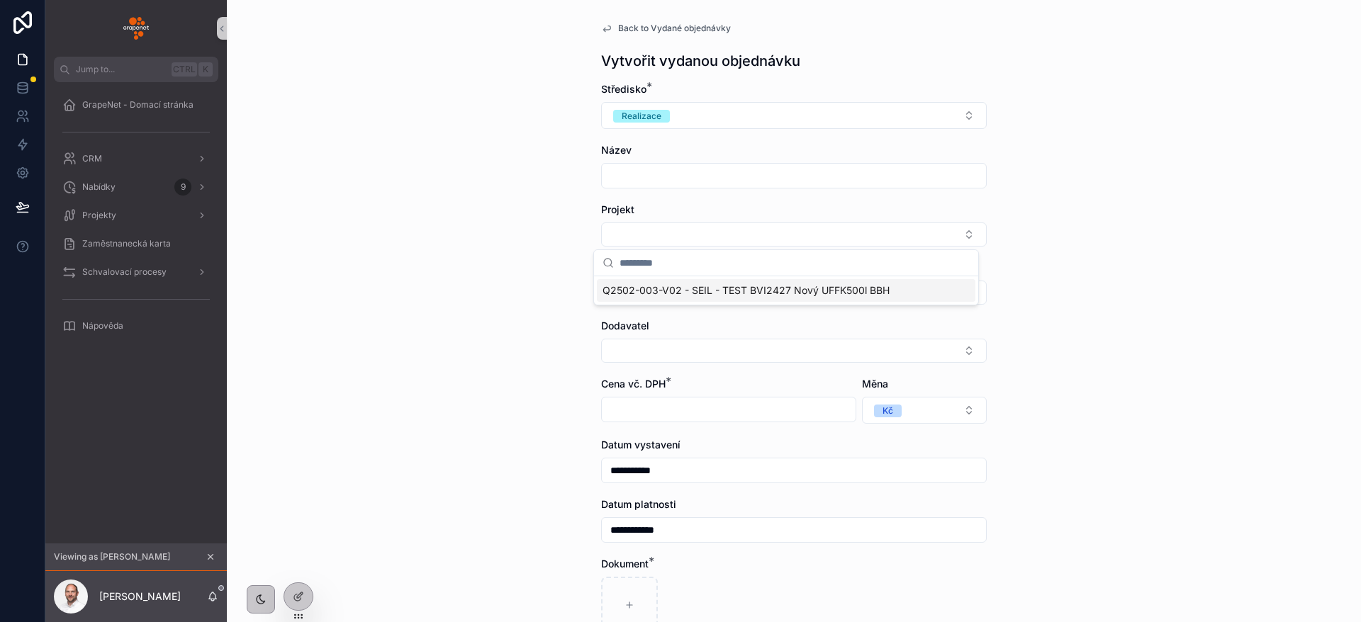
click at [803, 292] on span "Q2502-003-V02 - SEIL - TEST BVI2427 Nový UFFK500l BBH" at bounding box center [746, 291] width 287 height 14
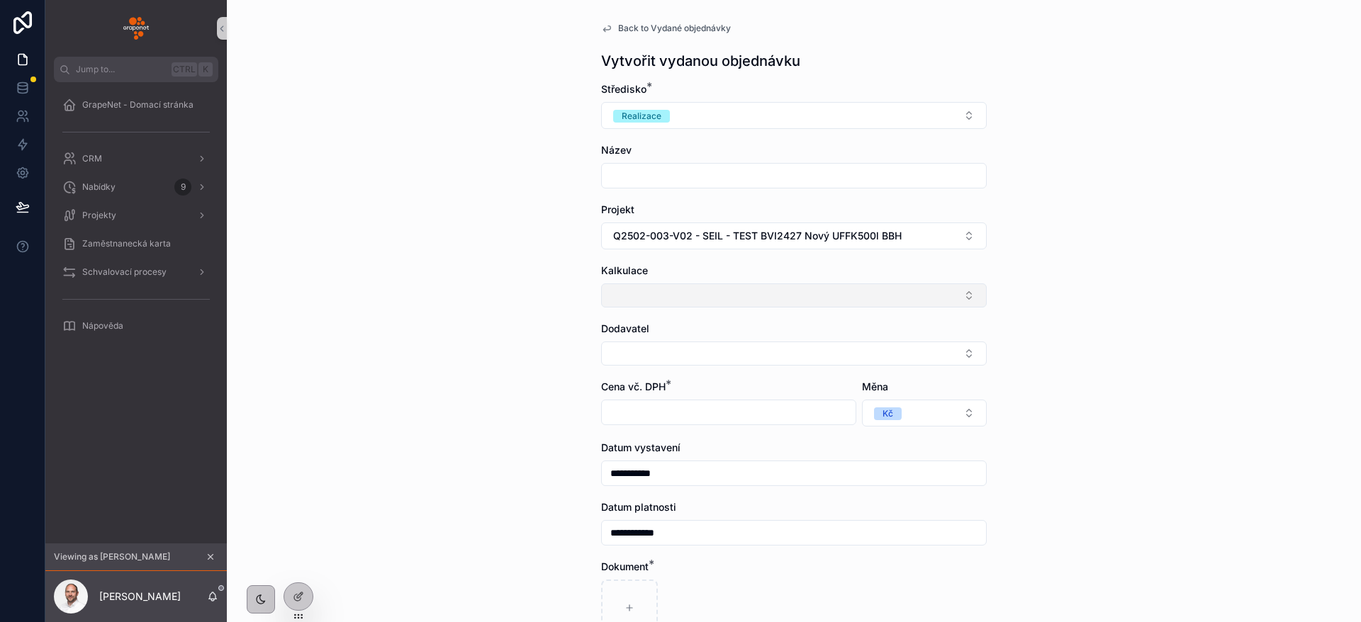
click at [627, 304] on button "Select Button" at bounding box center [794, 296] width 386 height 24
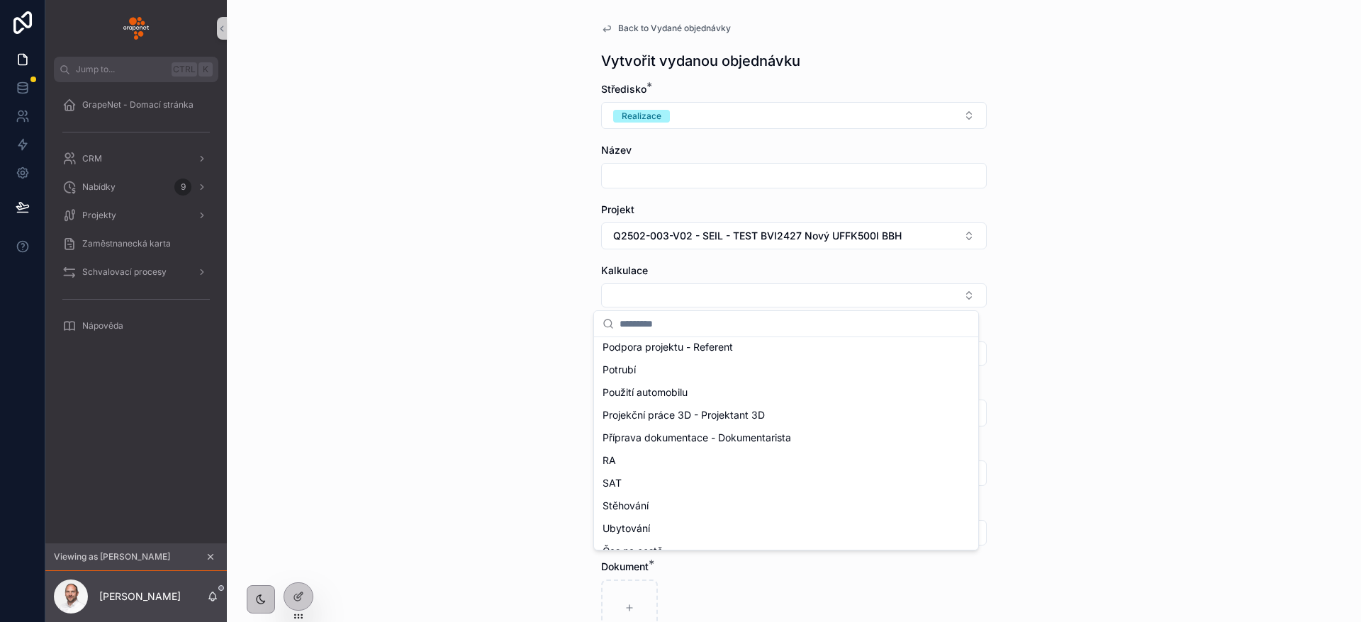
scroll to position [360, 0]
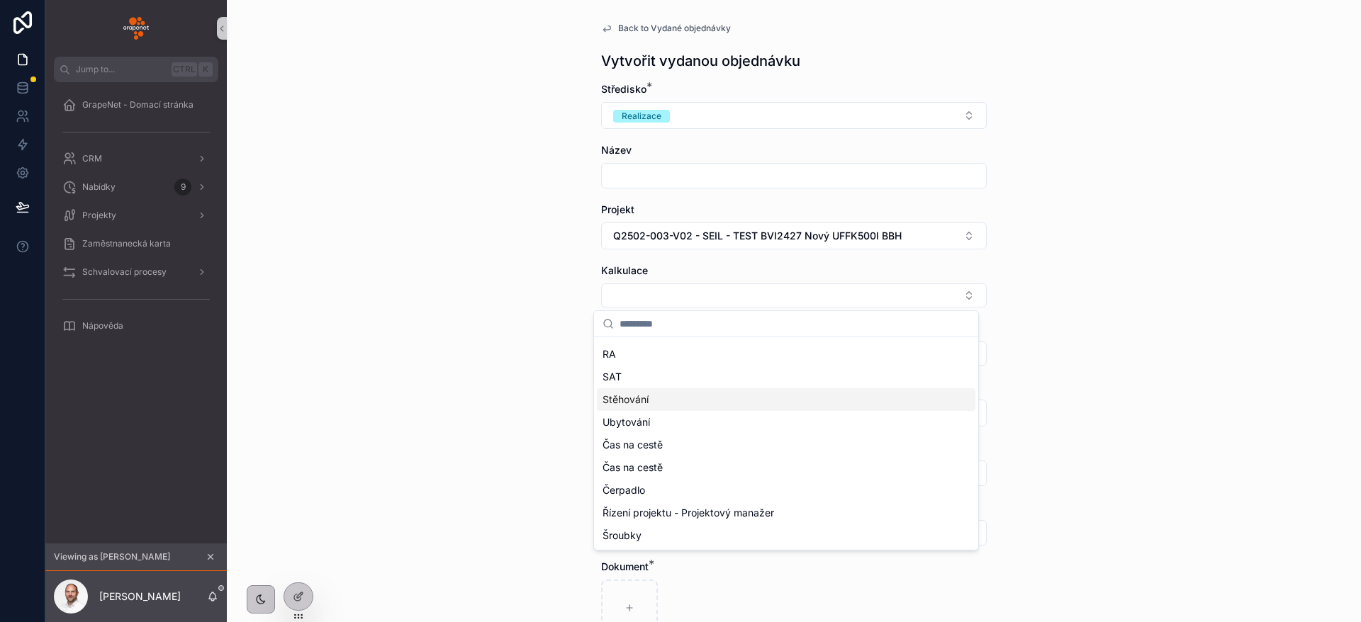
click at [459, 330] on div "**********" at bounding box center [794, 311] width 1134 height 622
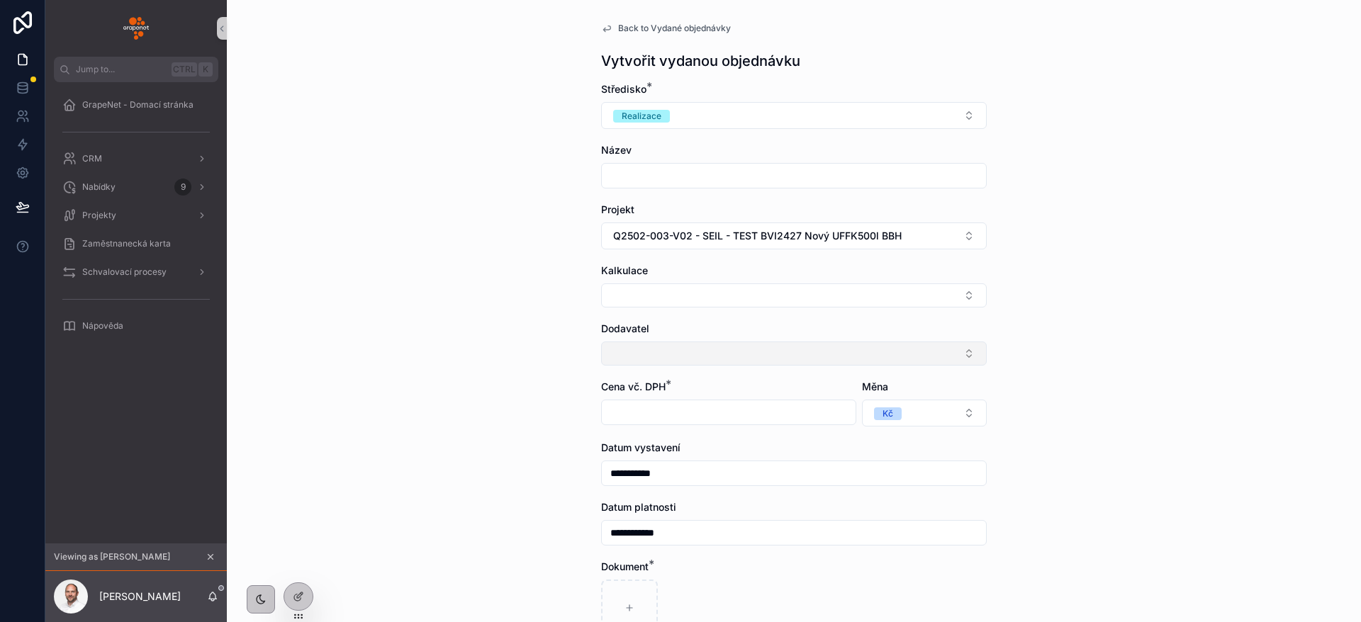
click at [677, 359] on button "Select Button" at bounding box center [794, 354] width 386 height 24
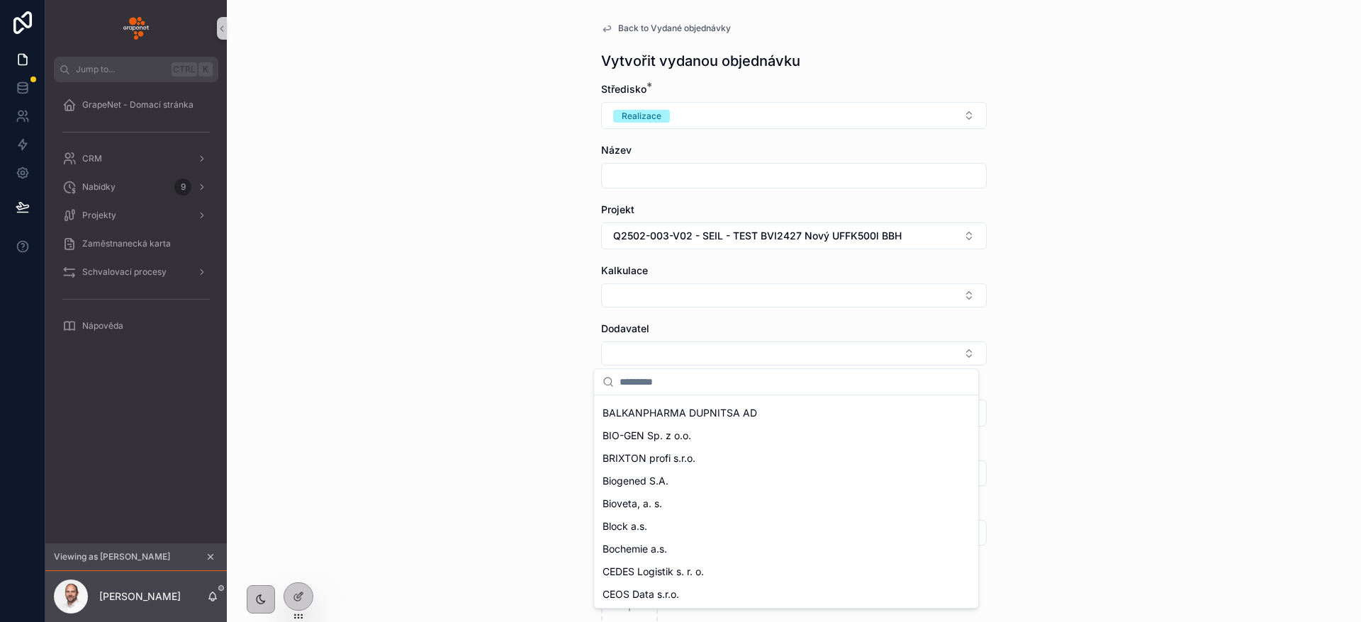
scroll to position [744, 0]
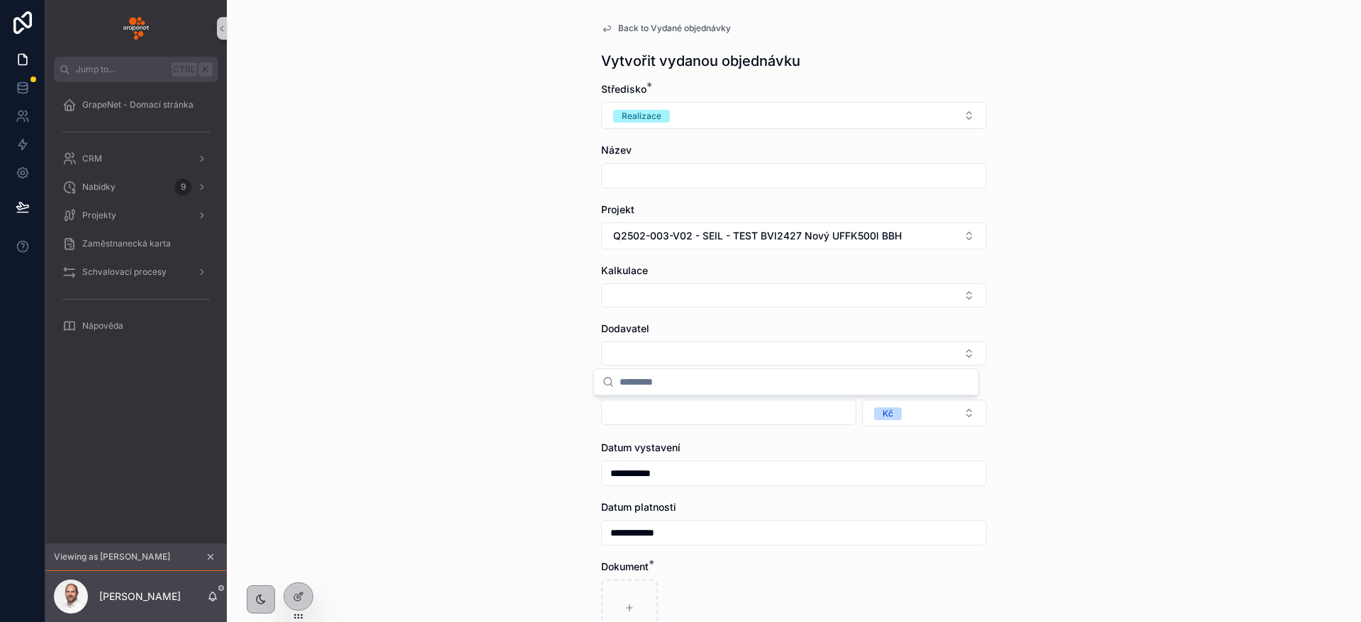
click at [486, 345] on div "**********" at bounding box center [794, 311] width 1134 height 622
click at [32, 94] on link at bounding box center [22, 88] width 45 height 28
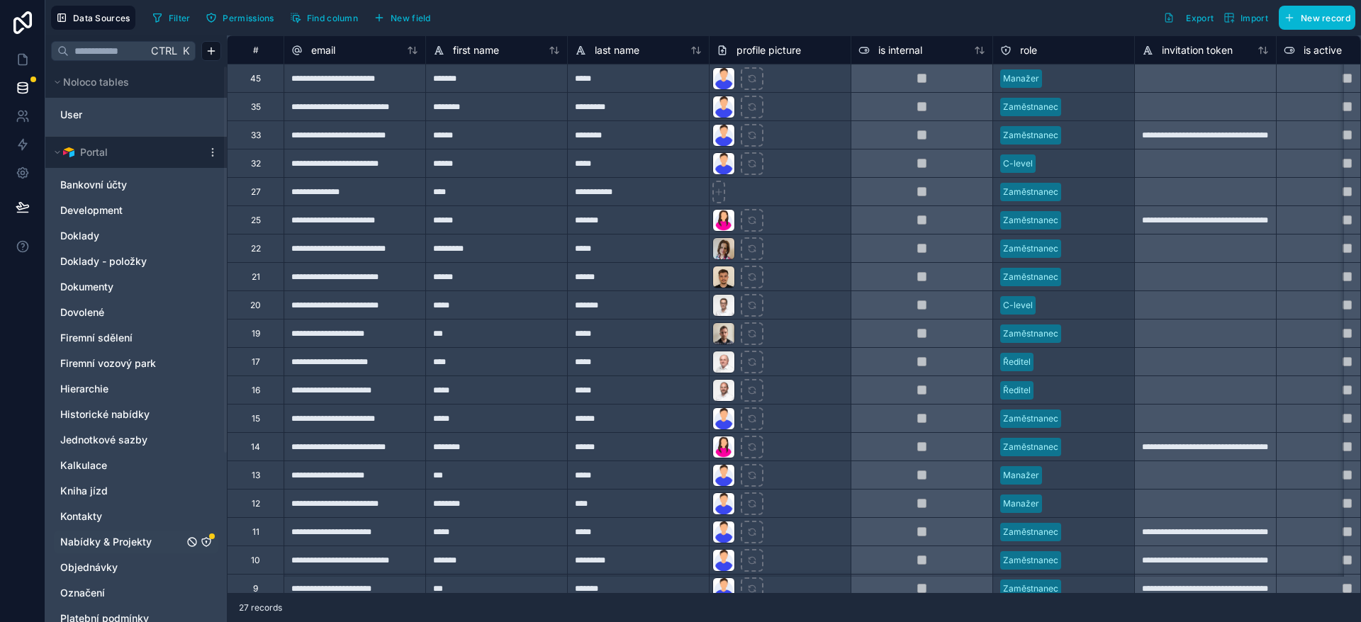
click at [155, 536] on link "Nabídky & Projekty" at bounding box center [121, 542] width 123 height 14
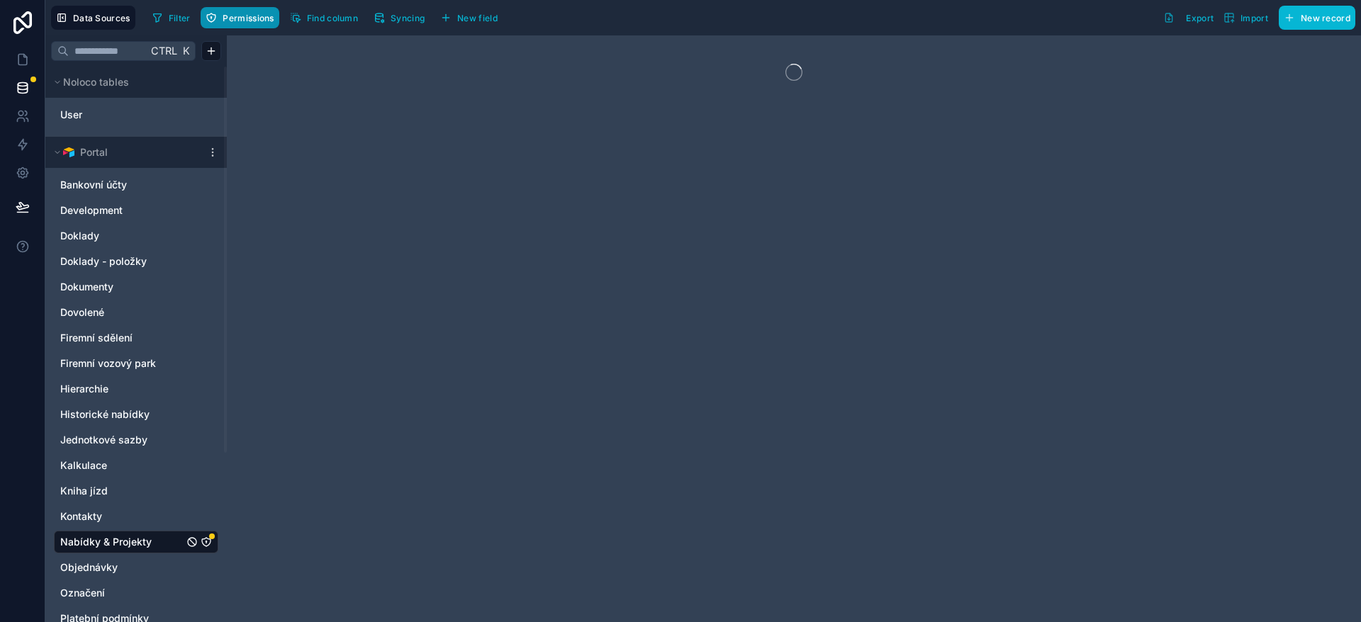
click at [231, 15] on span "Permissions" at bounding box center [248, 18] width 51 height 11
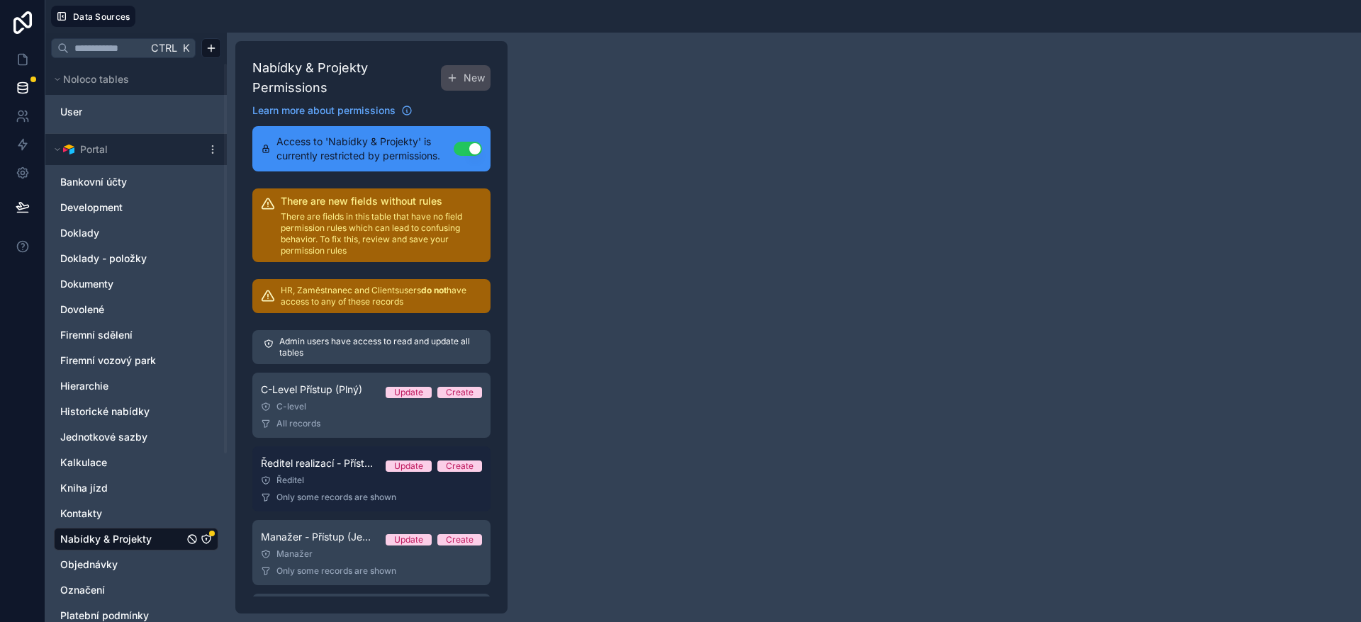
click at [342, 472] on link "Ředitel realizací - Přístup (Plný/Oddělení) Update Create Ředitel Only some rec…" at bounding box center [371, 479] width 238 height 65
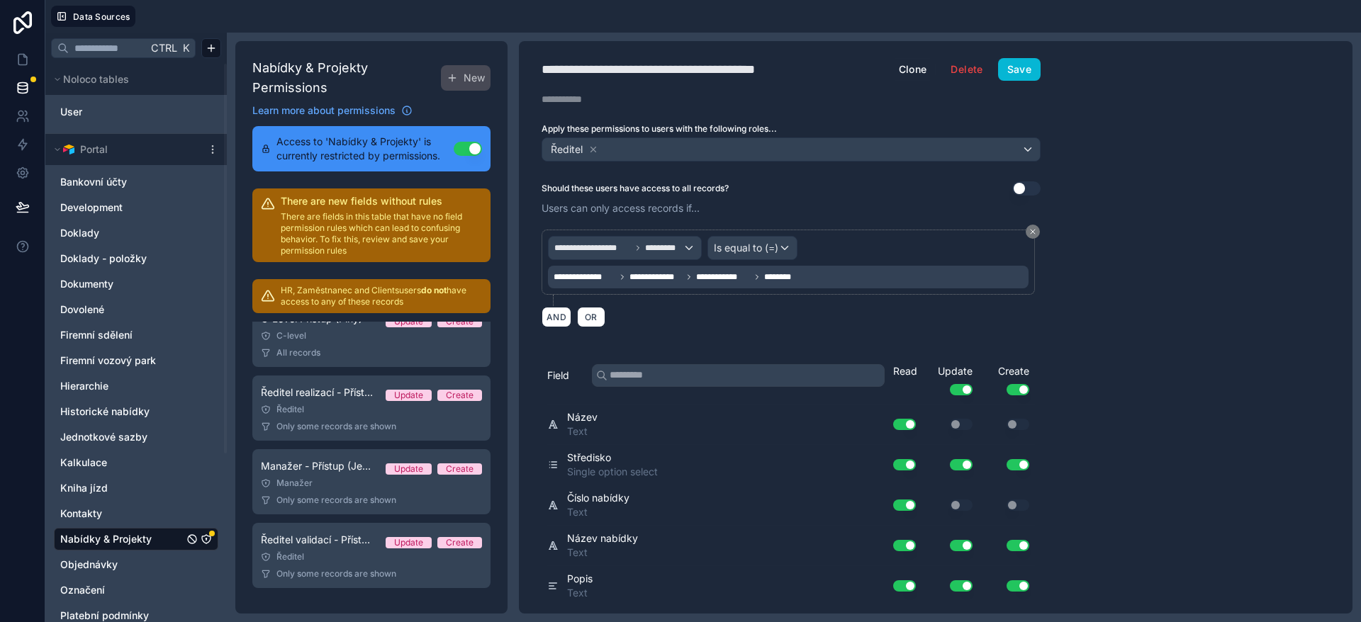
scroll to position [106, 0]
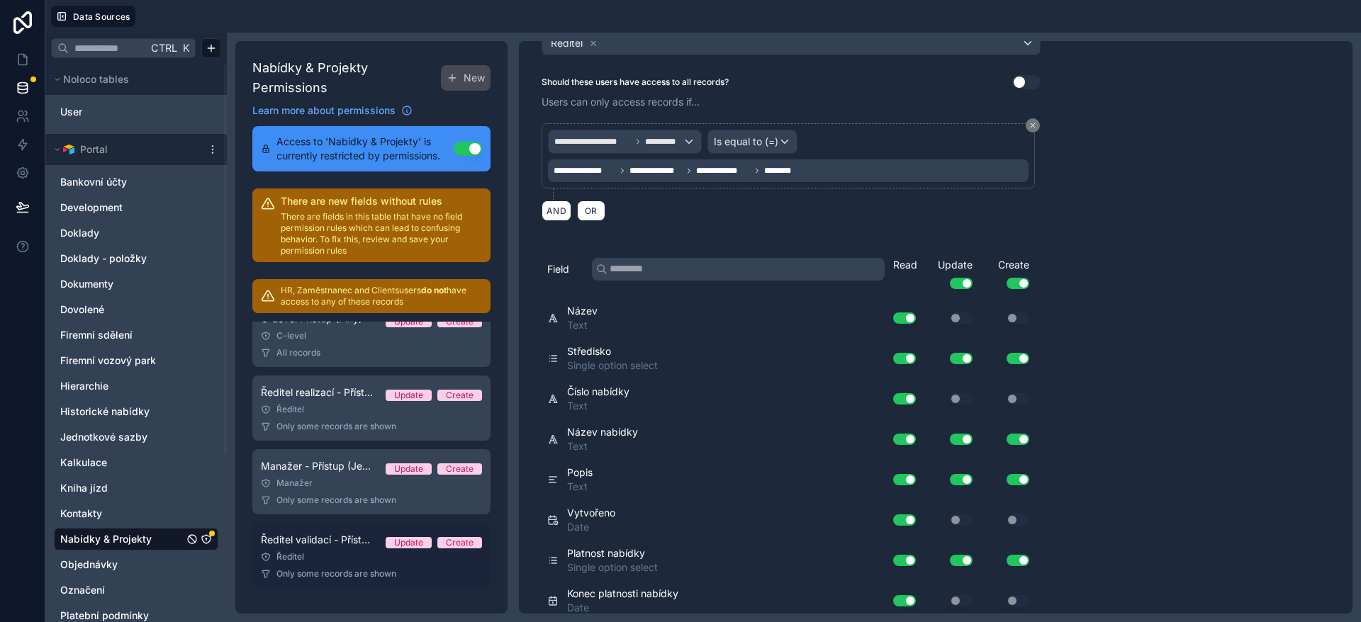
click at [362, 561] on div "Ředitel" at bounding box center [371, 557] width 221 height 11
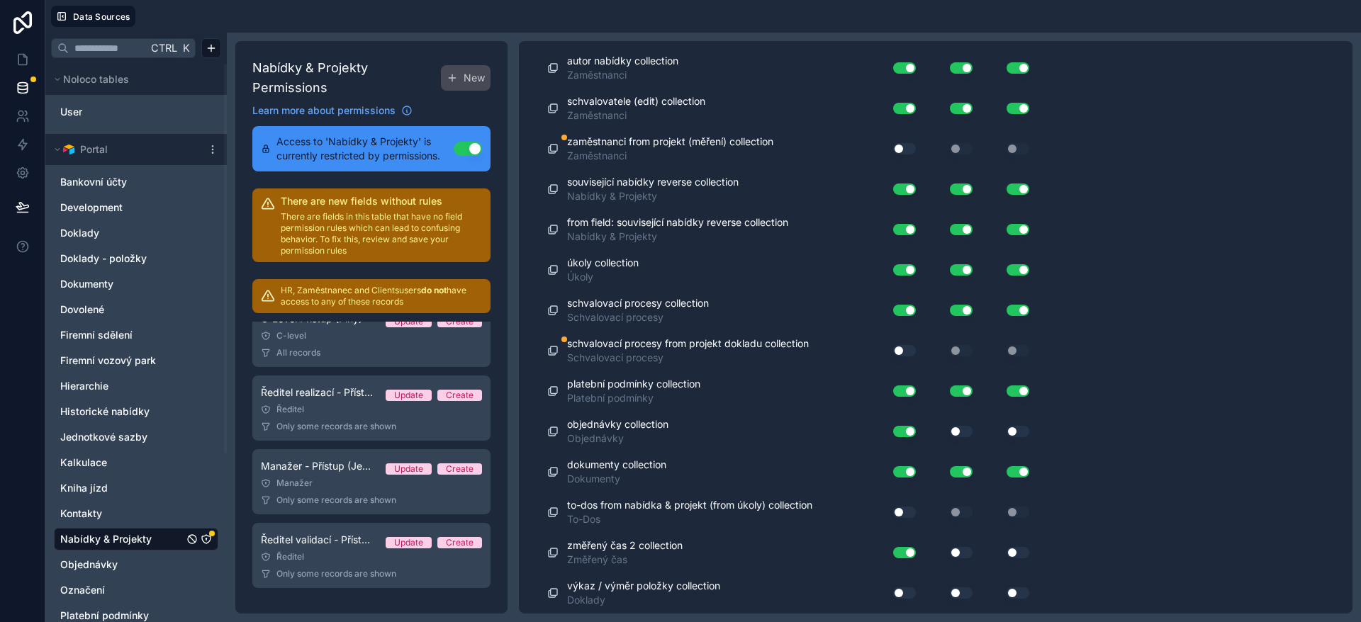
scroll to position [4578, 0]
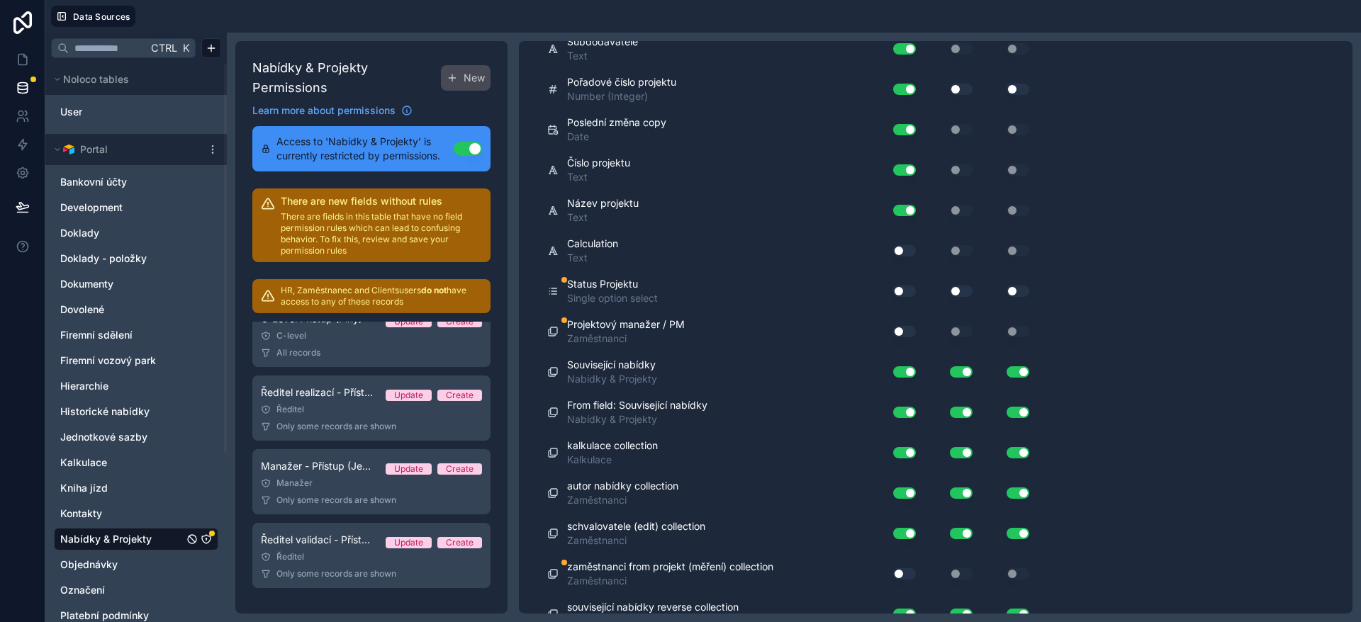
click at [904, 281] on div "Use setting" at bounding box center [898, 291] width 45 height 23
click at [900, 332] on button "Use setting" at bounding box center [904, 331] width 23 height 11
click at [903, 291] on button "Use setting" at bounding box center [904, 291] width 23 height 11
click at [957, 287] on button "Use setting" at bounding box center [961, 291] width 23 height 11
click at [1022, 291] on button "Use setting" at bounding box center [1018, 291] width 23 height 11
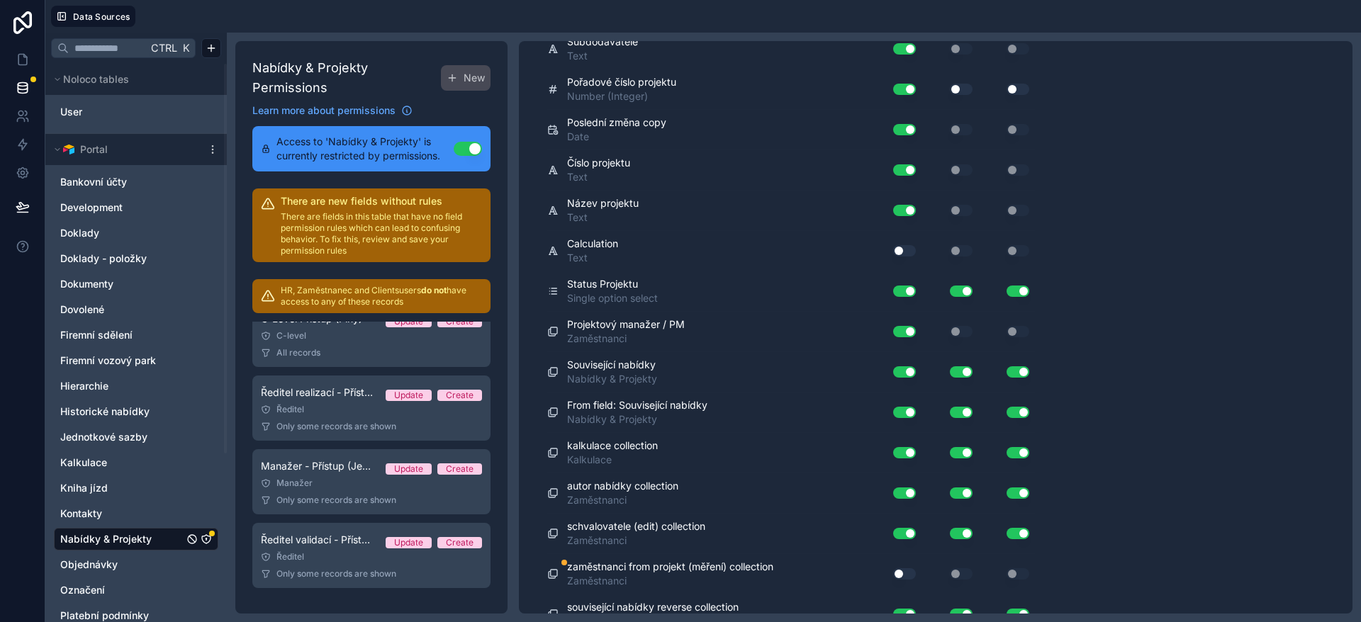
click at [901, 254] on button "Use setting" at bounding box center [904, 250] width 23 height 11
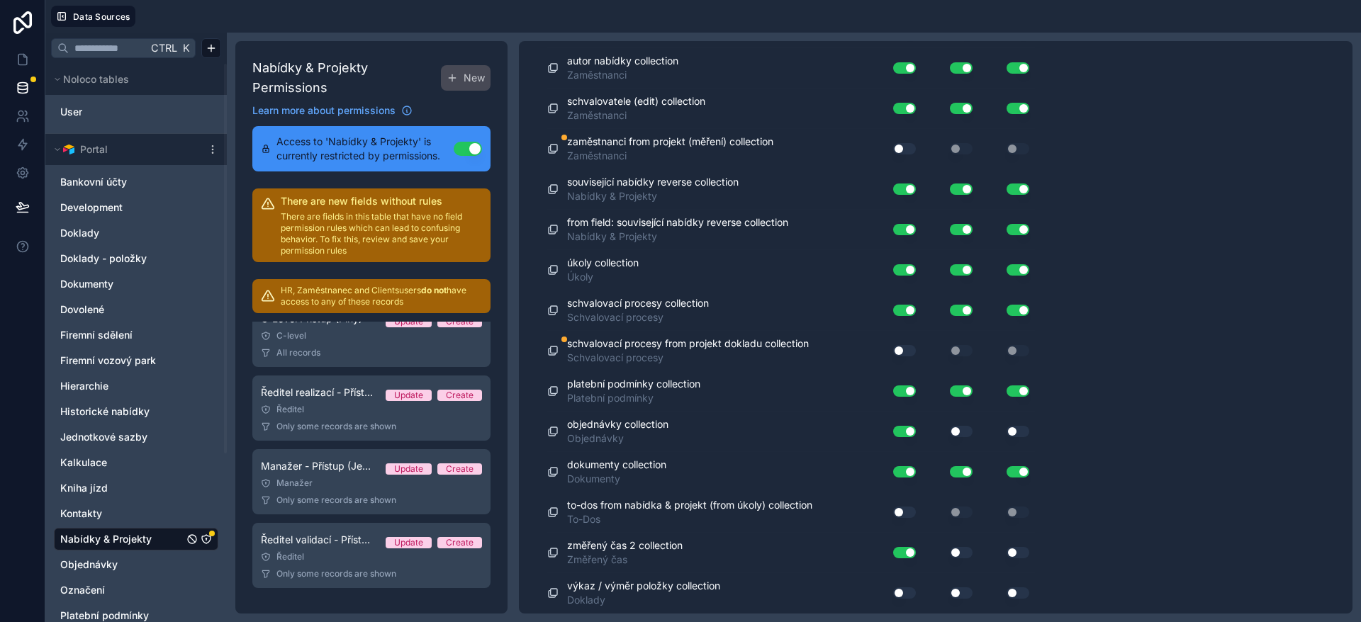
scroll to position [4365, 0]
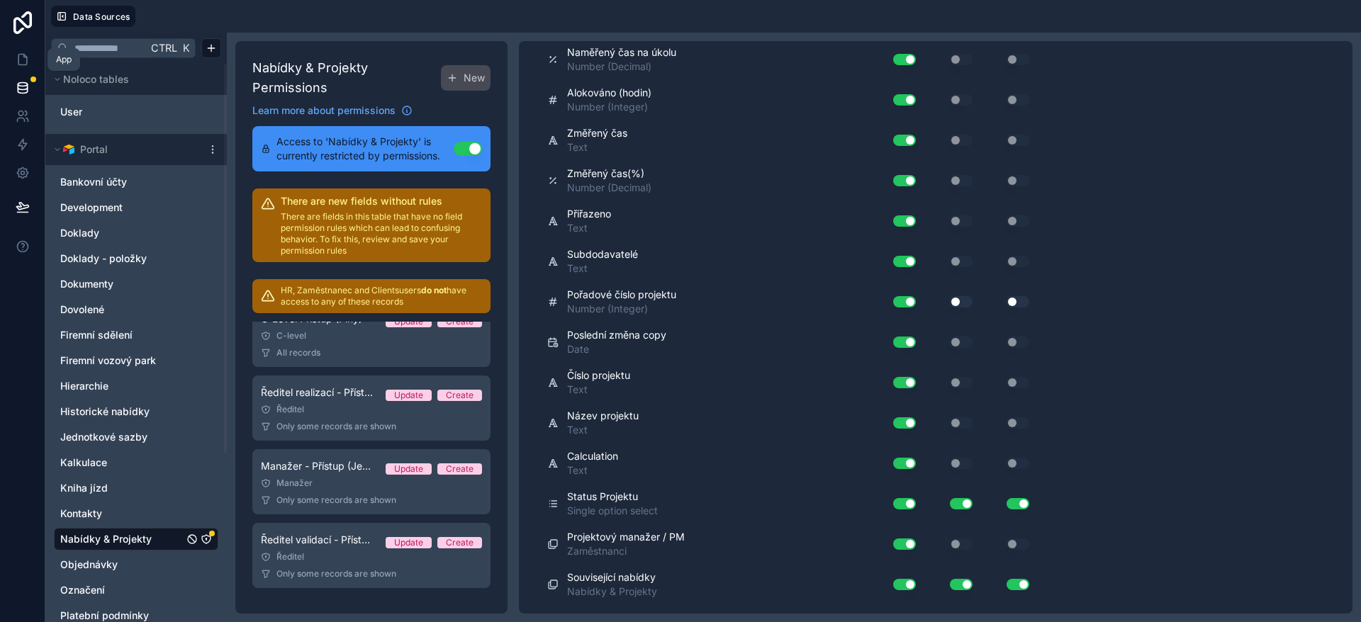
drag, startPoint x: 16, startPoint y: 62, endPoint x: 45, endPoint y: 80, distance: 33.8
click at [18, 62] on icon at bounding box center [23, 59] width 14 height 14
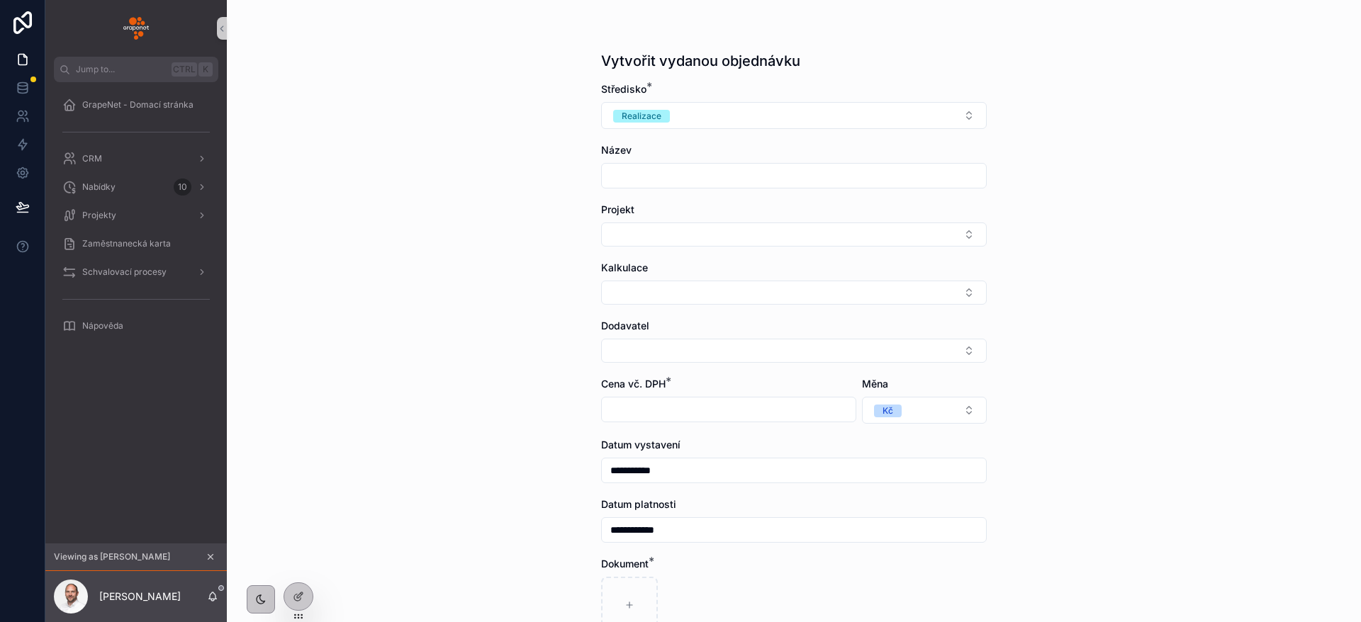
click at [206, 559] on icon "scrollable content" at bounding box center [211, 557] width 10 height 10
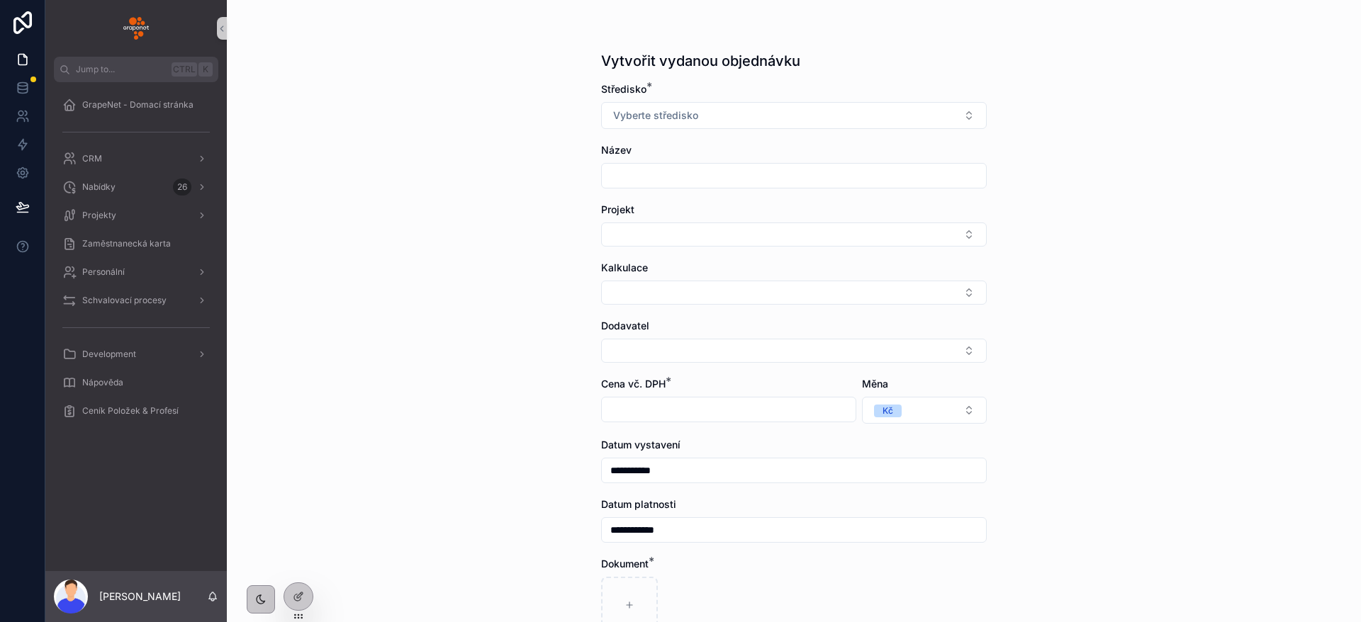
drag, startPoint x: 710, startPoint y: 73, endPoint x: 710, endPoint y: 101, distance: 27.6
click at [710, 74] on div "**********" at bounding box center [794, 386] width 408 height 773
click at [710, 103] on button "Vyberte středisko" at bounding box center [794, 115] width 386 height 27
click at [656, 109] on span "Vyberte středisko" at bounding box center [655, 115] width 85 height 14
click at [293, 556] on div at bounding box center [298, 566] width 23 height 23
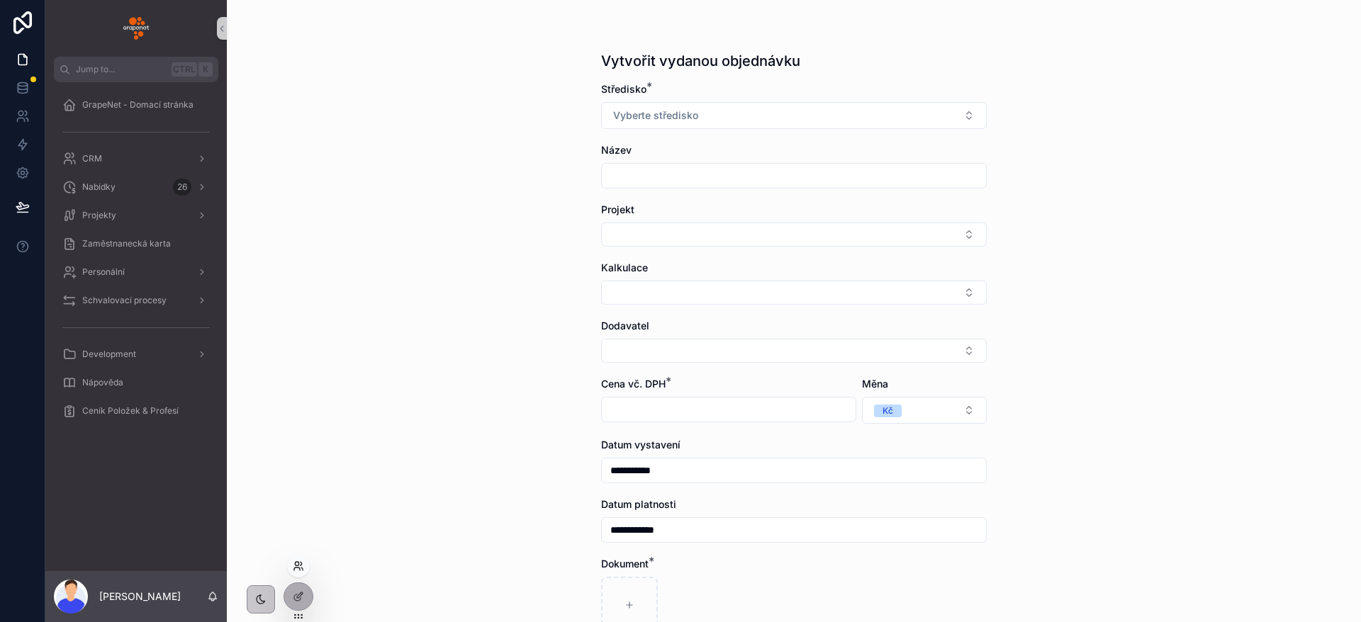
click at [293, 567] on icon at bounding box center [298, 566] width 11 height 11
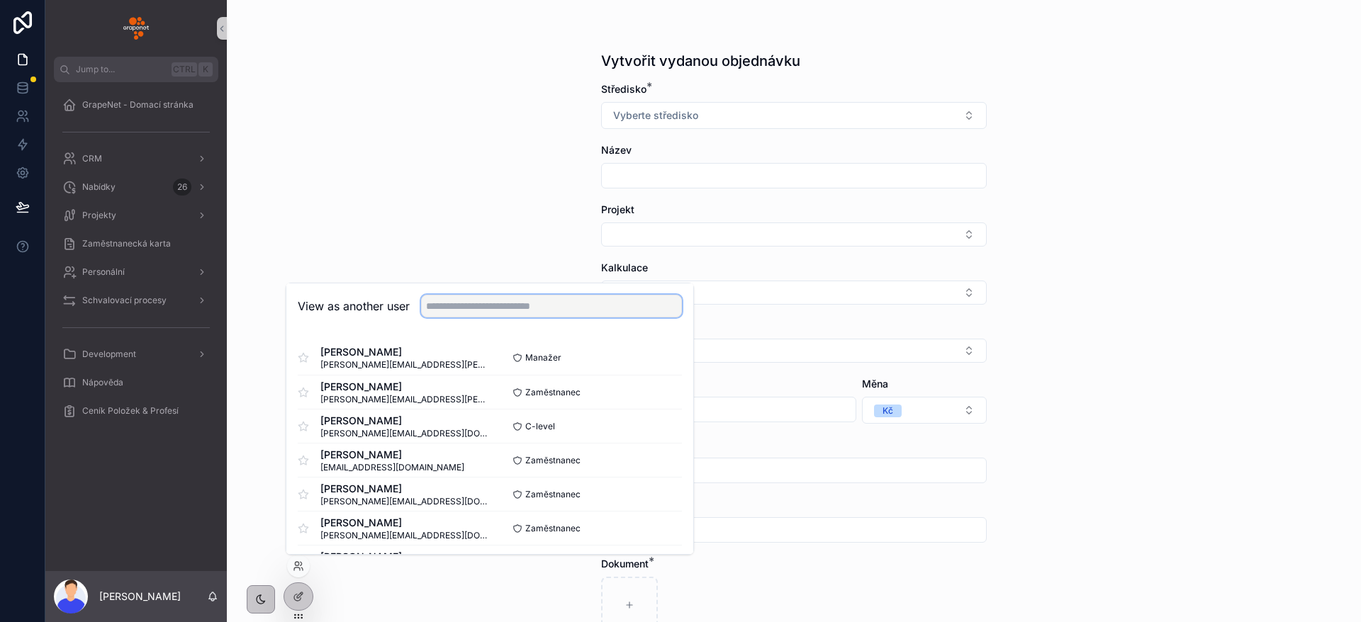
click at [476, 308] on input "text" at bounding box center [551, 306] width 261 height 23
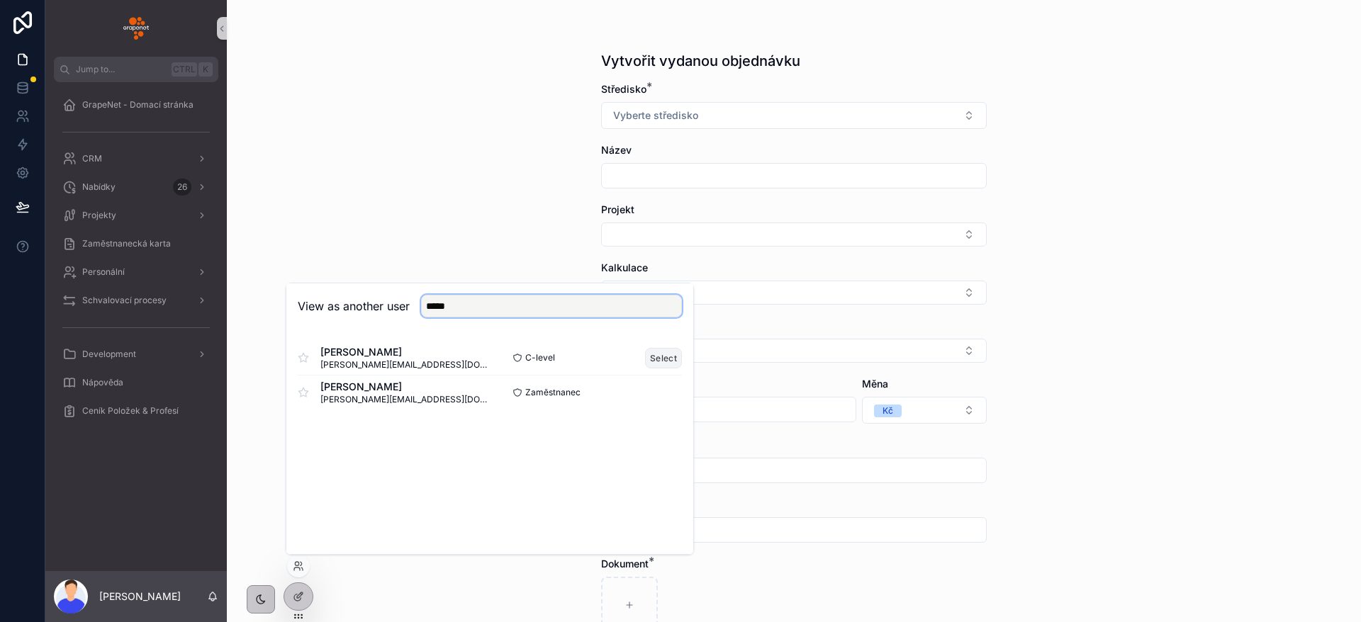
type input "*****"
click at [666, 352] on button "Select" at bounding box center [663, 358] width 37 height 21
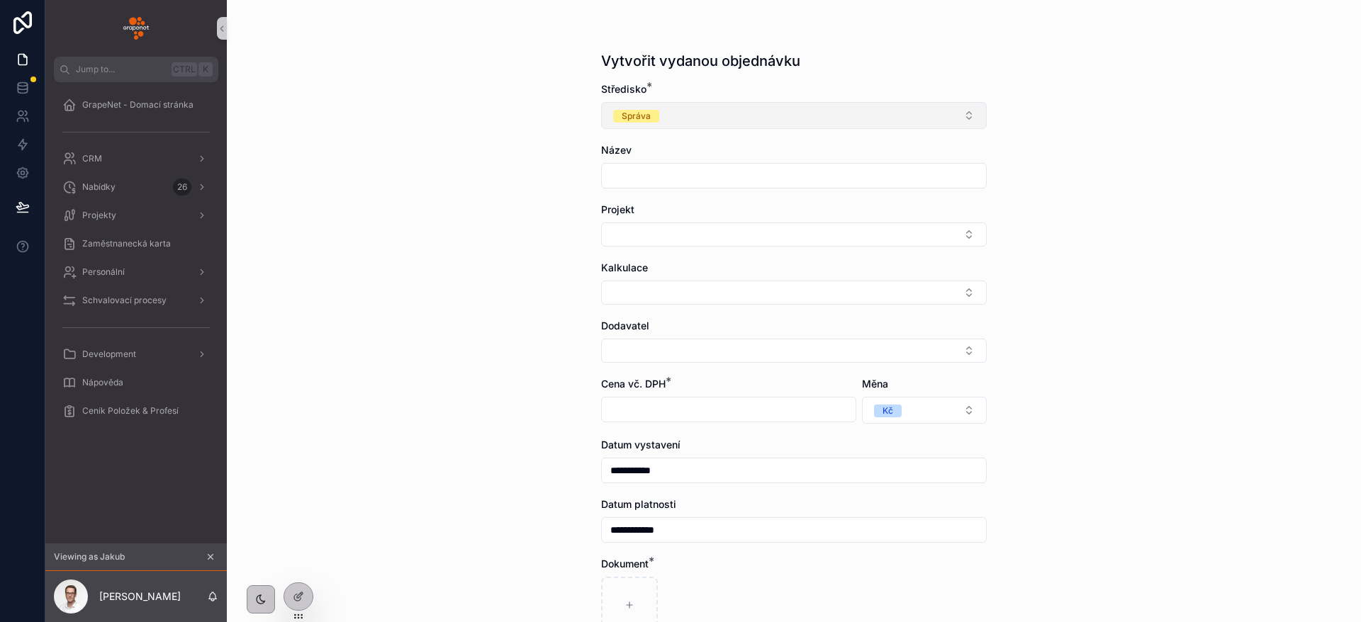
click at [654, 126] on button "Správa" at bounding box center [794, 115] width 386 height 27
click at [422, 153] on div "**********" at bounding box center [794, 311] width 1134 height 622
click at [772, 95] on div "Středisko *" at bounding box center [794, 89] width 386 height 14
click at [706, 93] on div "Středisko *" at bounding box center [794, 89] width 386 height 14
click at [706, 106] on button "Správa" at bounding box center [794, 115] width 386 height 27
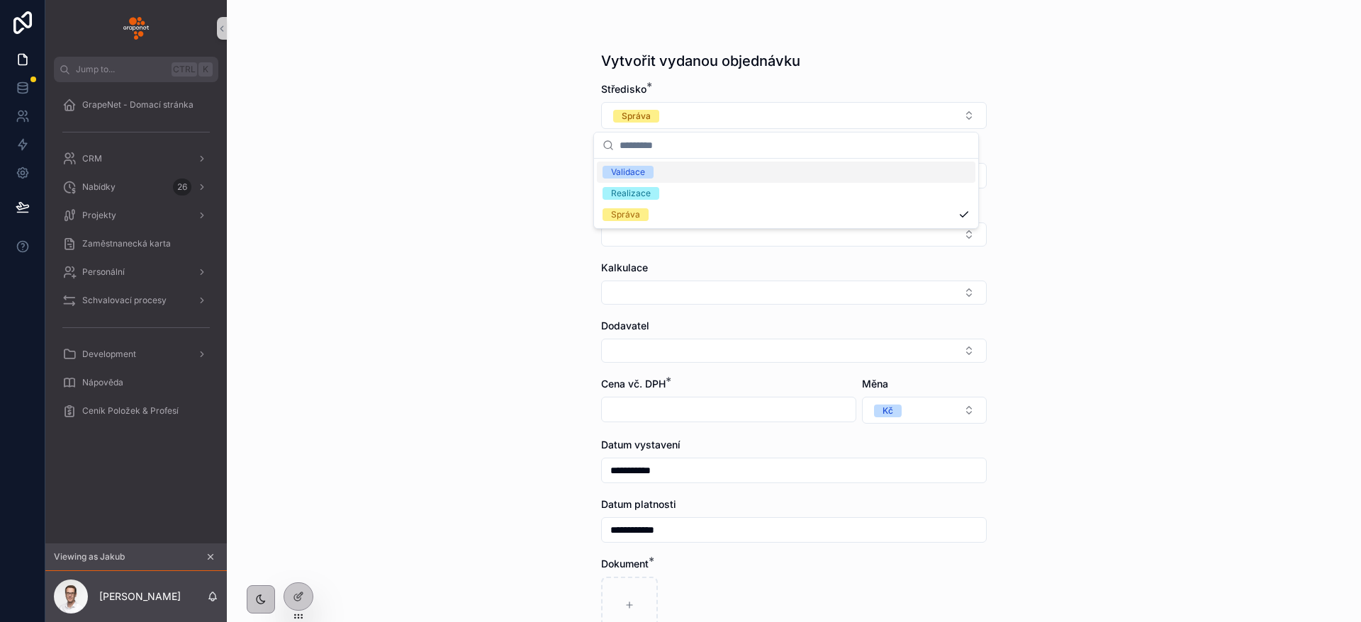
click at [665, 179] on div "Validace" at bounding box center [786, 172] width 379 height 21
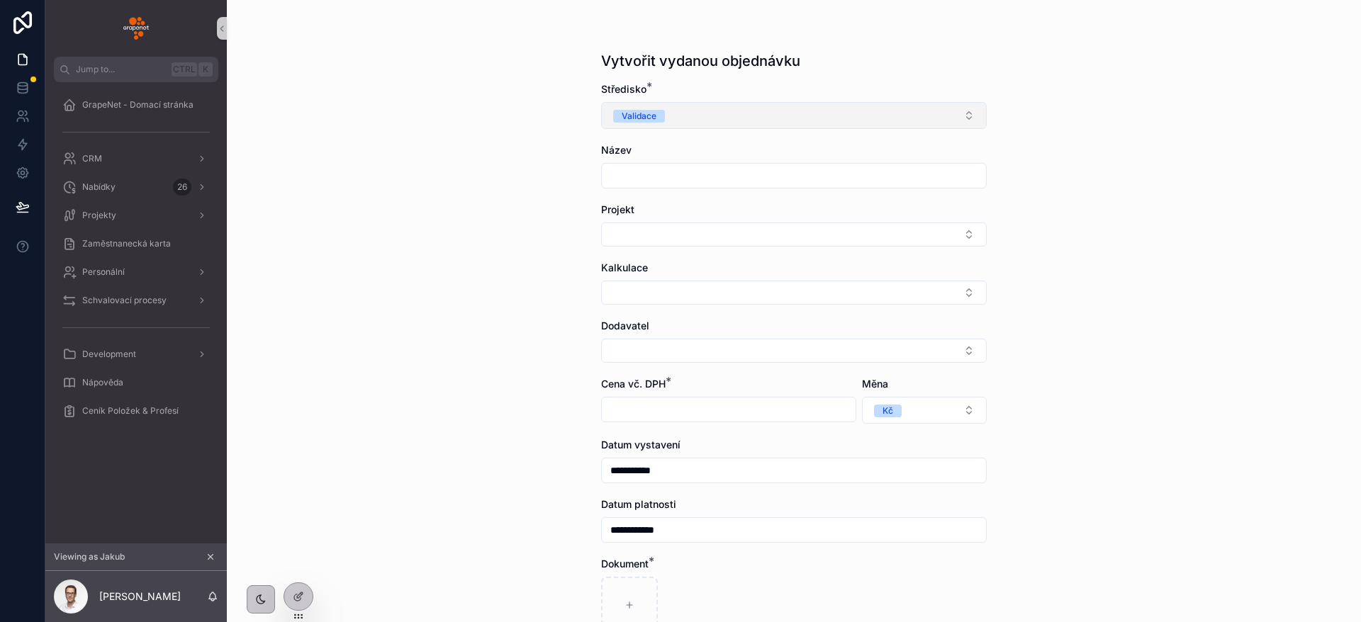
click at [700, 116] on button "Validace" at bounding box center [794, 115] width 386 height 27
click at [690, 202] on div "Realizace" at bounding box center [786, 193] width 379 height 21
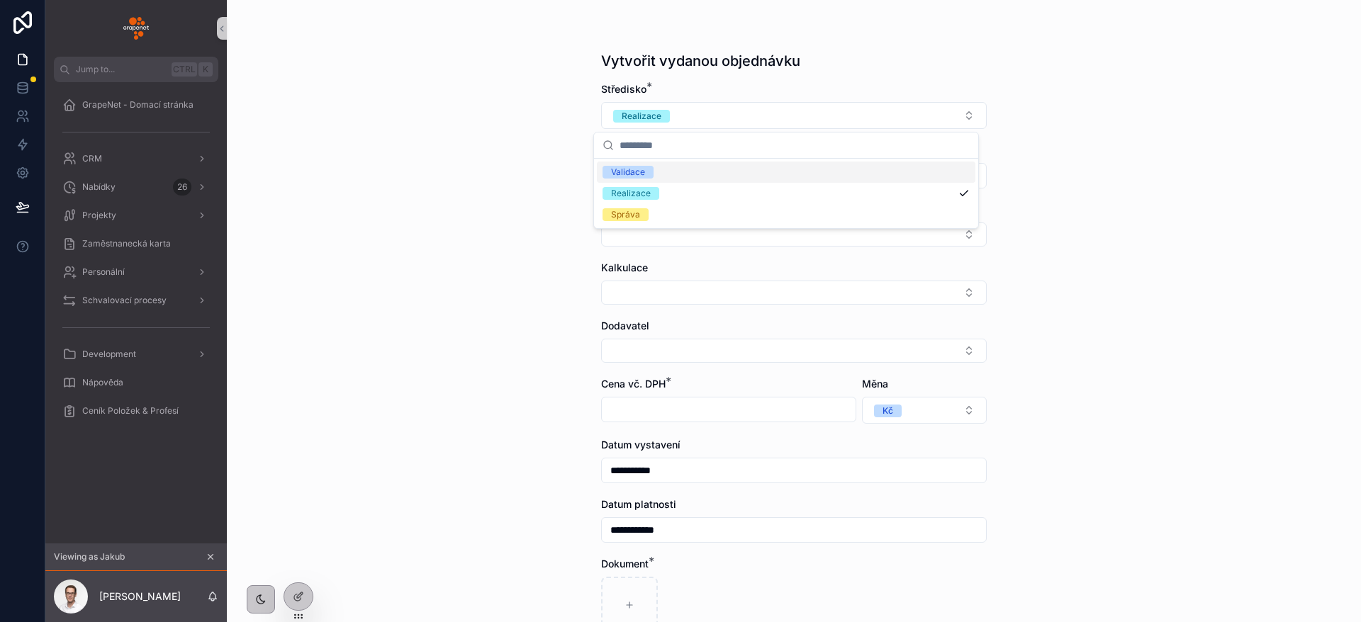
click at [712, 131] on form "**********" at bounding box center [794, 427] width 386 height 690
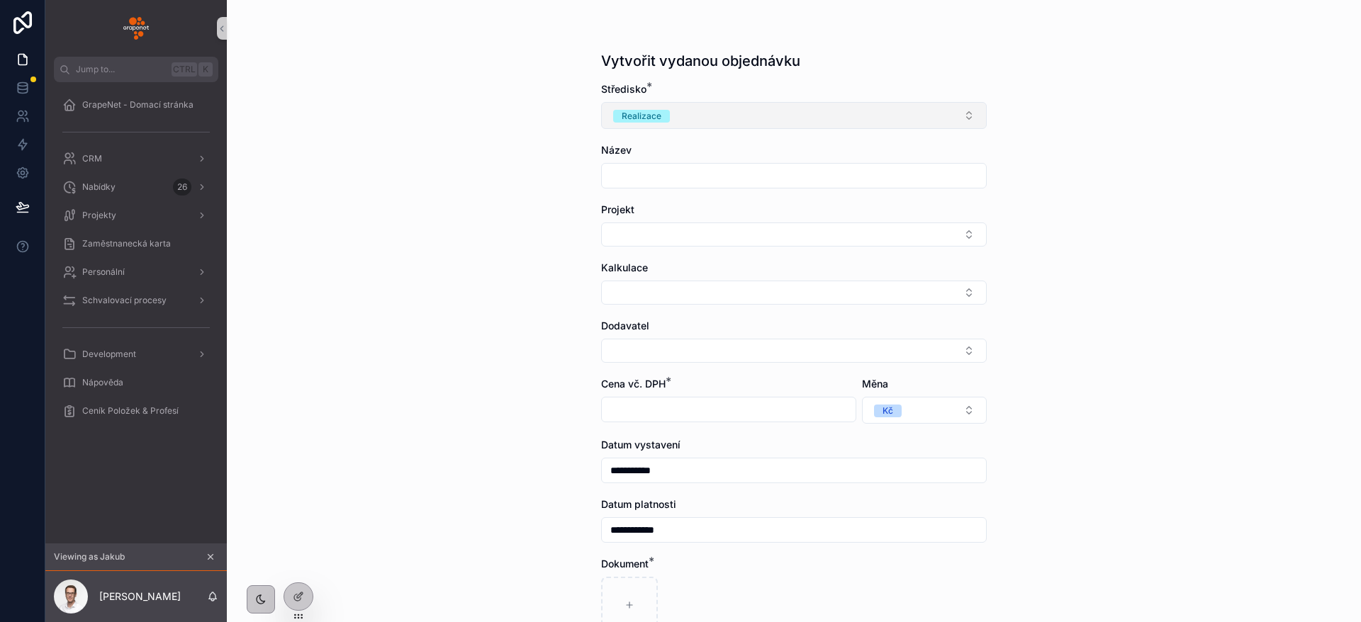
click at [704, 111] on button "Realizace" at bounding box center [794, 115] width 386 height 27
click at [711, 216] on div "Správa" at bounding box center [786, 214] width 379 height 21
click at [717, 120] on button "Správa" at bounding box center [794, 115] width 386 height 27
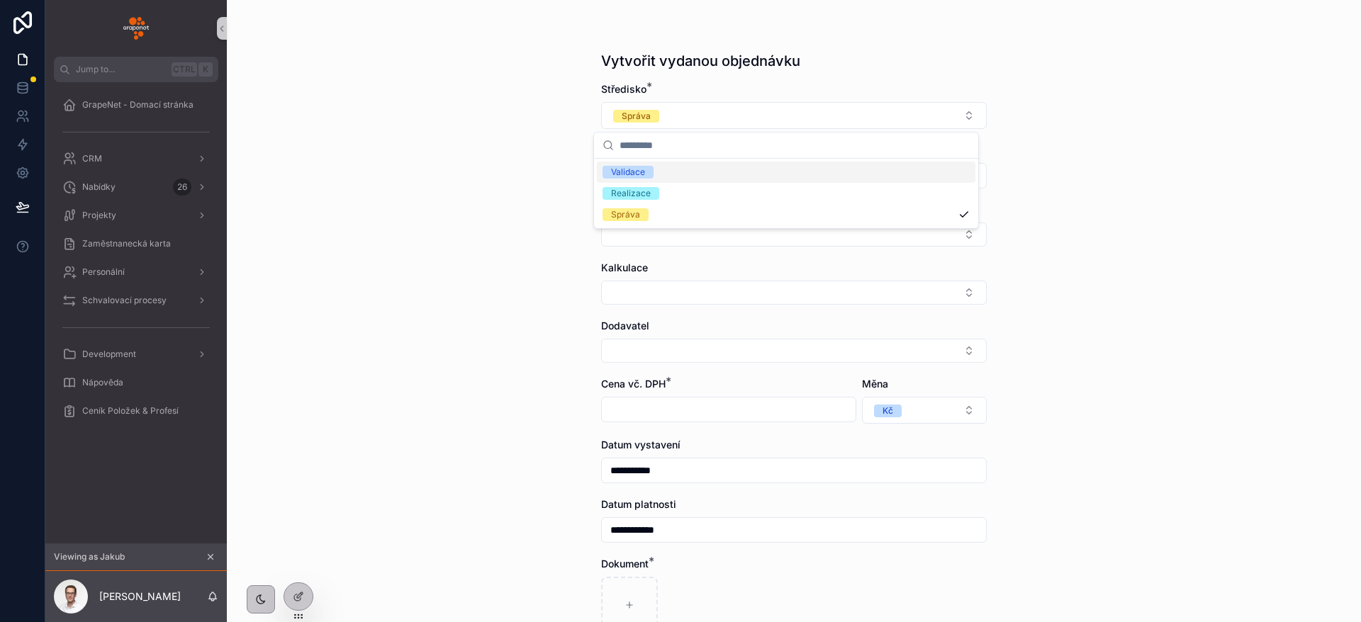
click at [667, 178] on div "Validace" at bounding box center [786, 172] width 379 height 21
click at [684, 181] on input "scrollable content" at bounding box center [794, 176] width 384 height 20
click at [601, 247] on form "**********" at bounding box center [794, 427] width 386 height 690
click at [629, 240] on button "Select Button" at bounding box center [794, 235] width 386 height 24
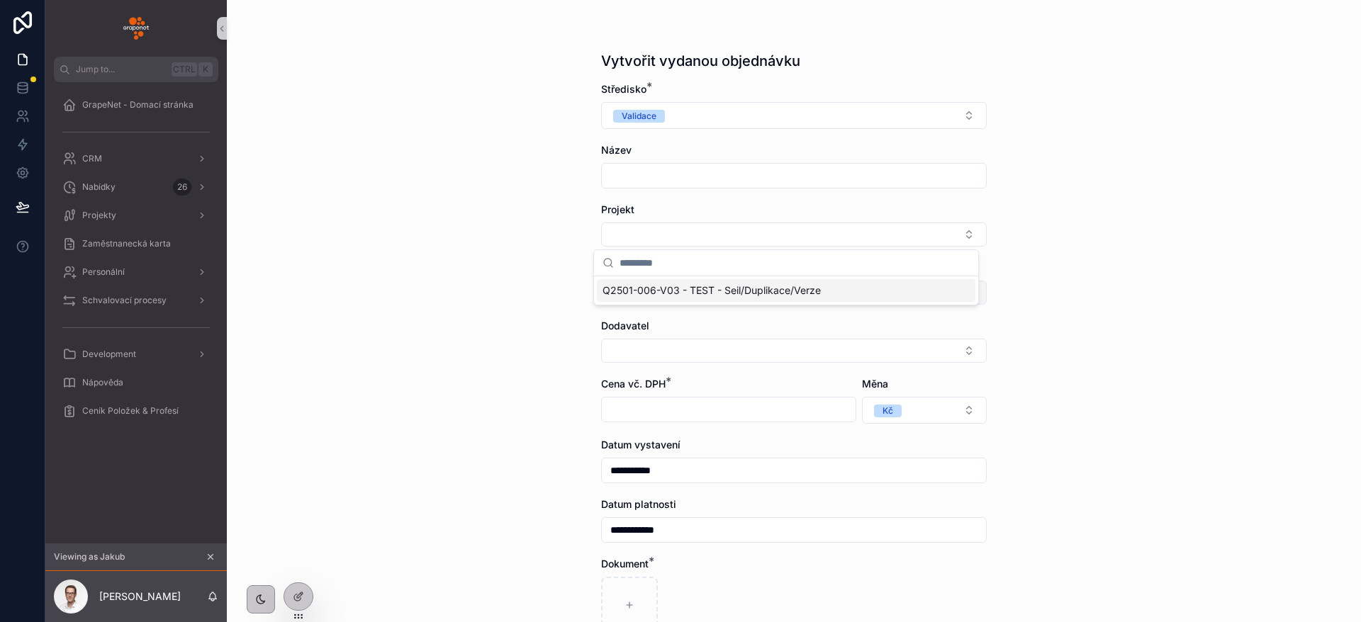
click at [693, 284] on span "Q2501-006-V03 - TEST - Seil/Duplikace/Verze" at bounding box center [712, 291] width 218 height 14
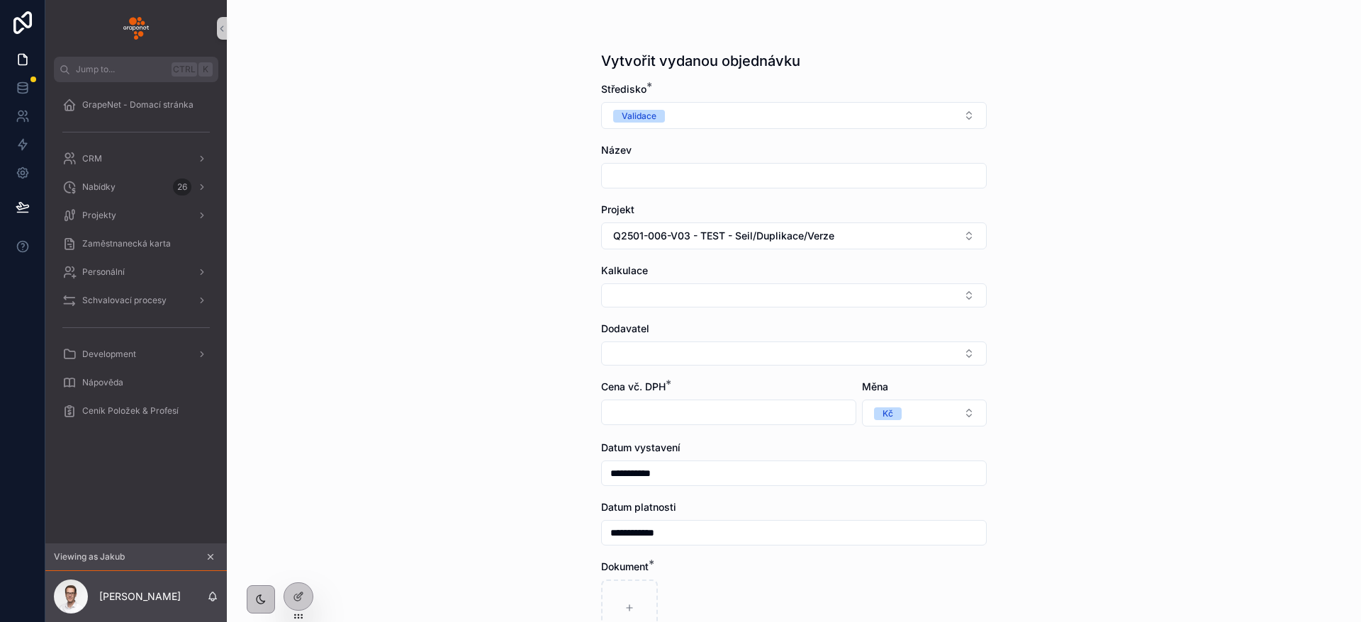
click at [590, 286] on div "**********" at bounding box center [794, 388] width 408 height 776
click at [620, 289] on button "Select Button" at bounding box center [794, 296] width 386 height 24
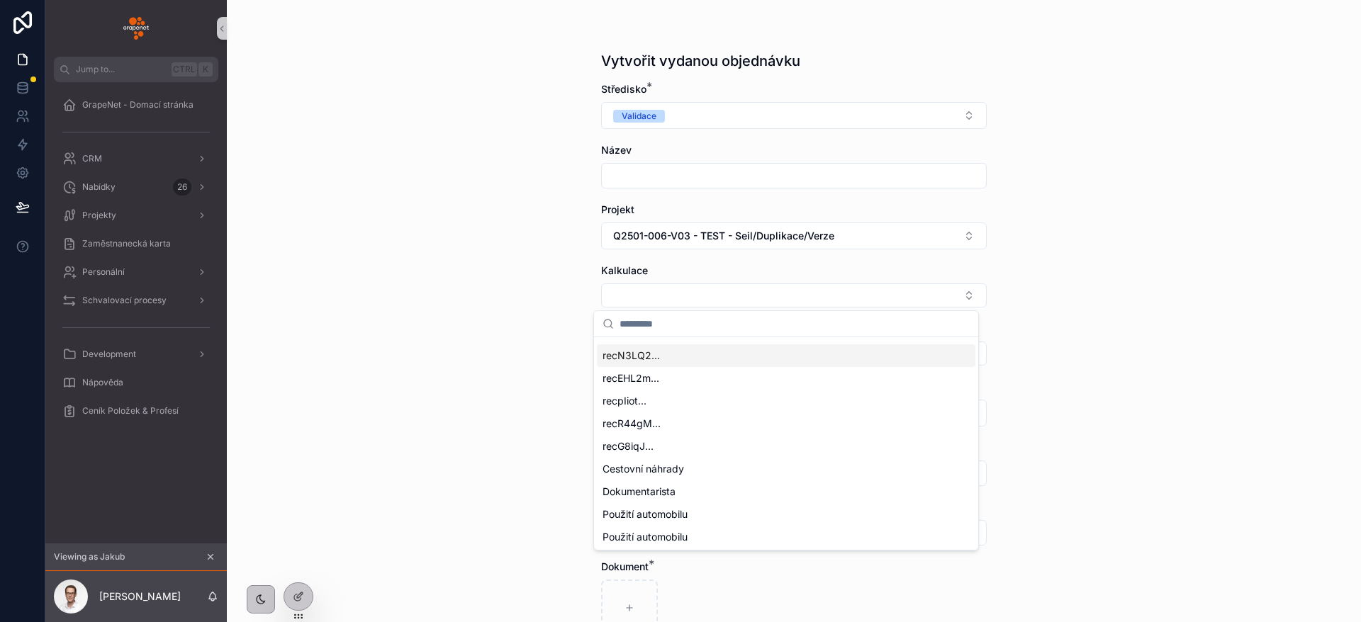
scroll to position [638, 0]
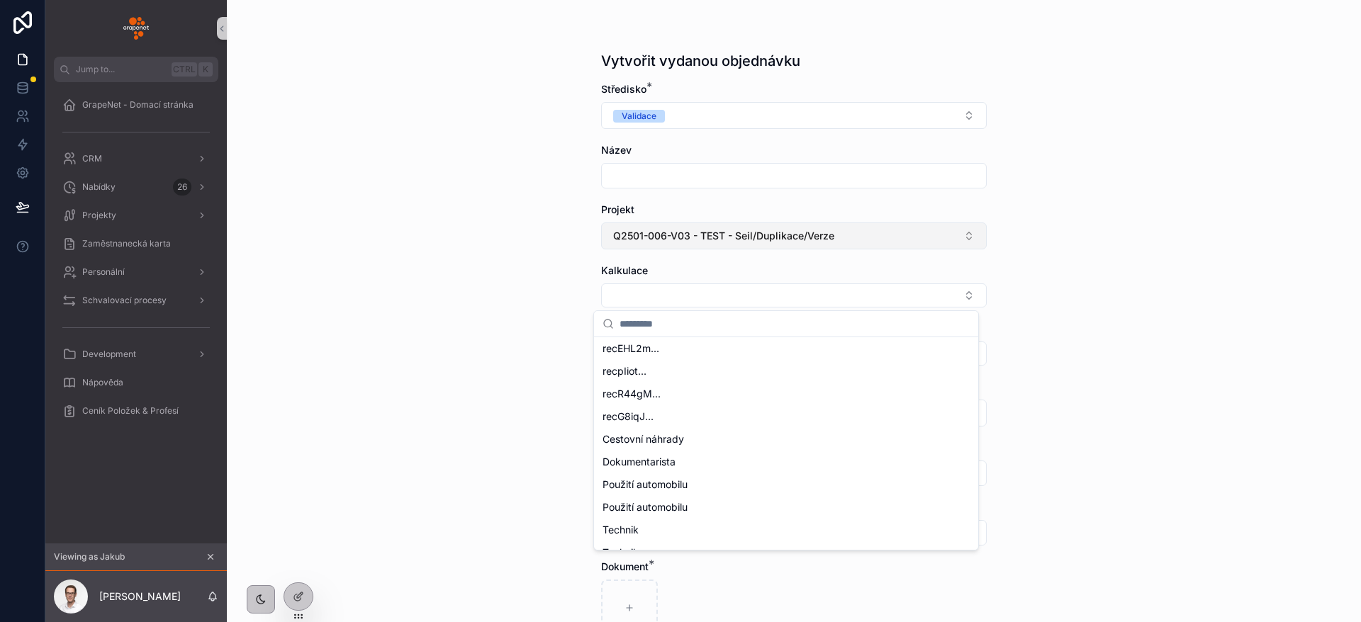
click at [815, 223] on button "Q2501-006-V03 - TEST - Seil/Duplikace/Verze" at bounding box center [794, 236] width 386 height 27
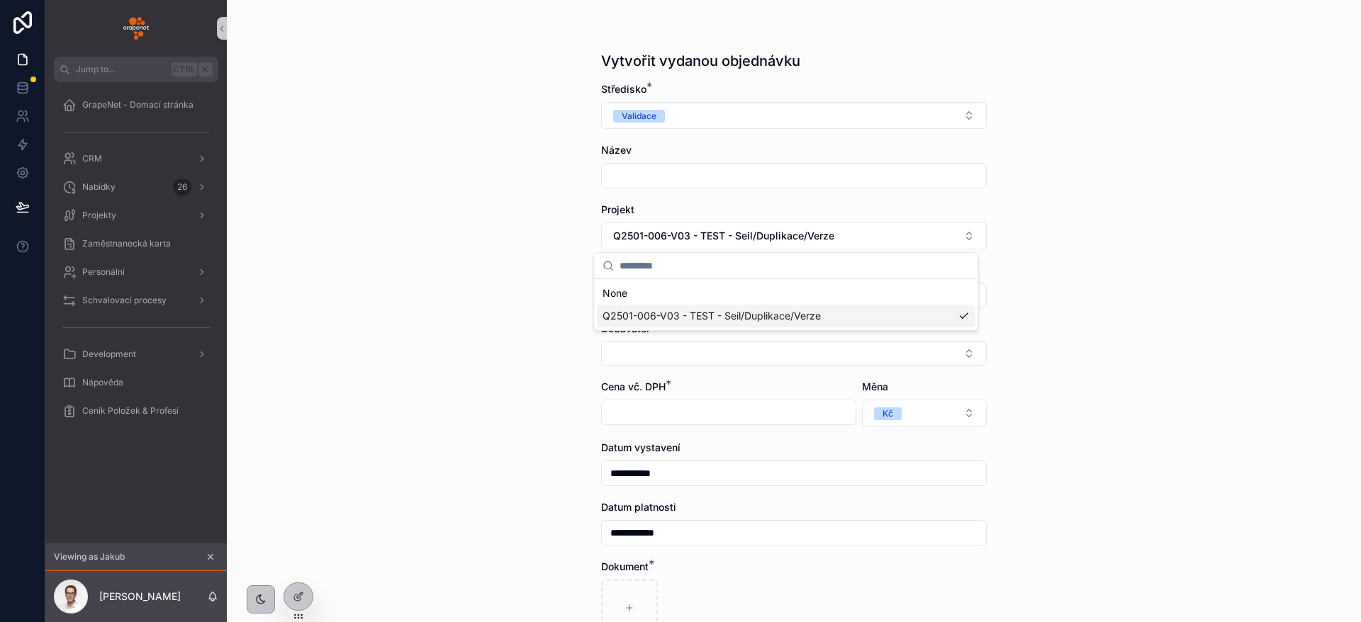
click at [828, 330] on div "None Q2501-006-V03 - TEST - Seil/Duplikace/Verze" at bounding box center [786, 291] width 386 height 79
click at [703, 98] on div "Středisko * Validace" at bounding box center [794, 105] width 386 height 47
click at [701, 116] on button "Validace" at bounding box center [794, 115] width 386 height 27
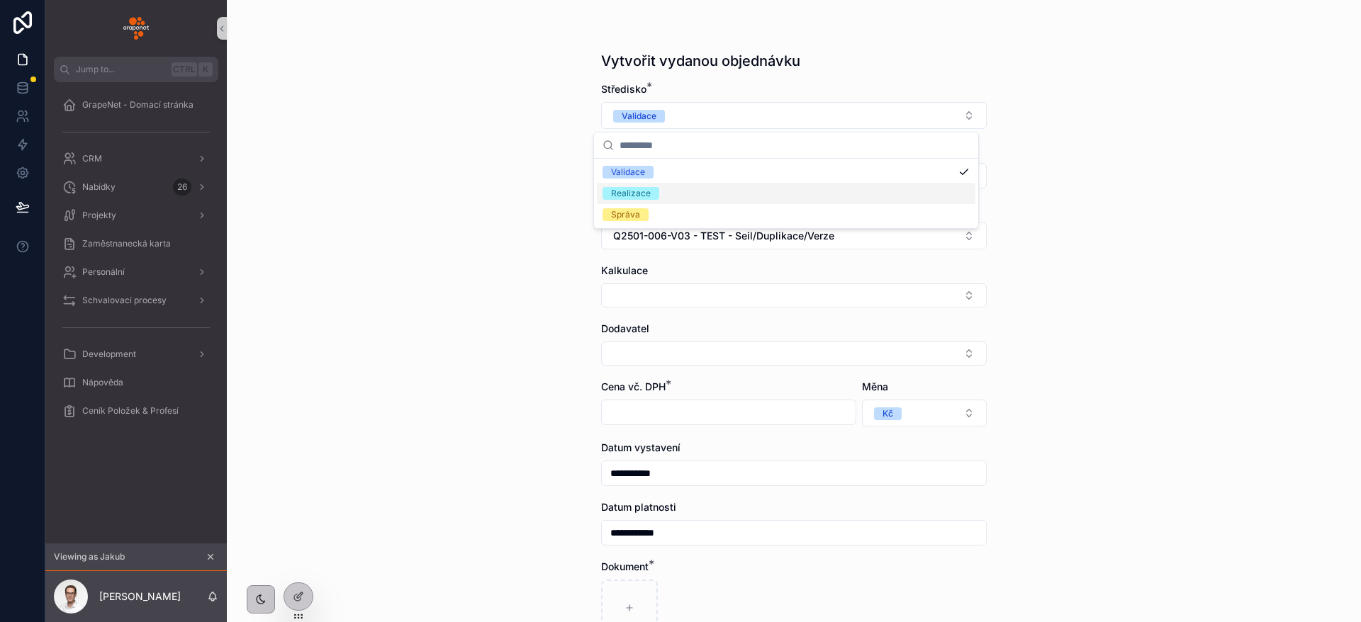
click at [682, 191] on div "Realizace" at bounding box center [786, 193] width 379 height 21
click at [853, 230] on button "Q2501-006-V03 - TEST - Seil/Duplikace/Verze" at bounding box center [794, 236] width 386 height 27
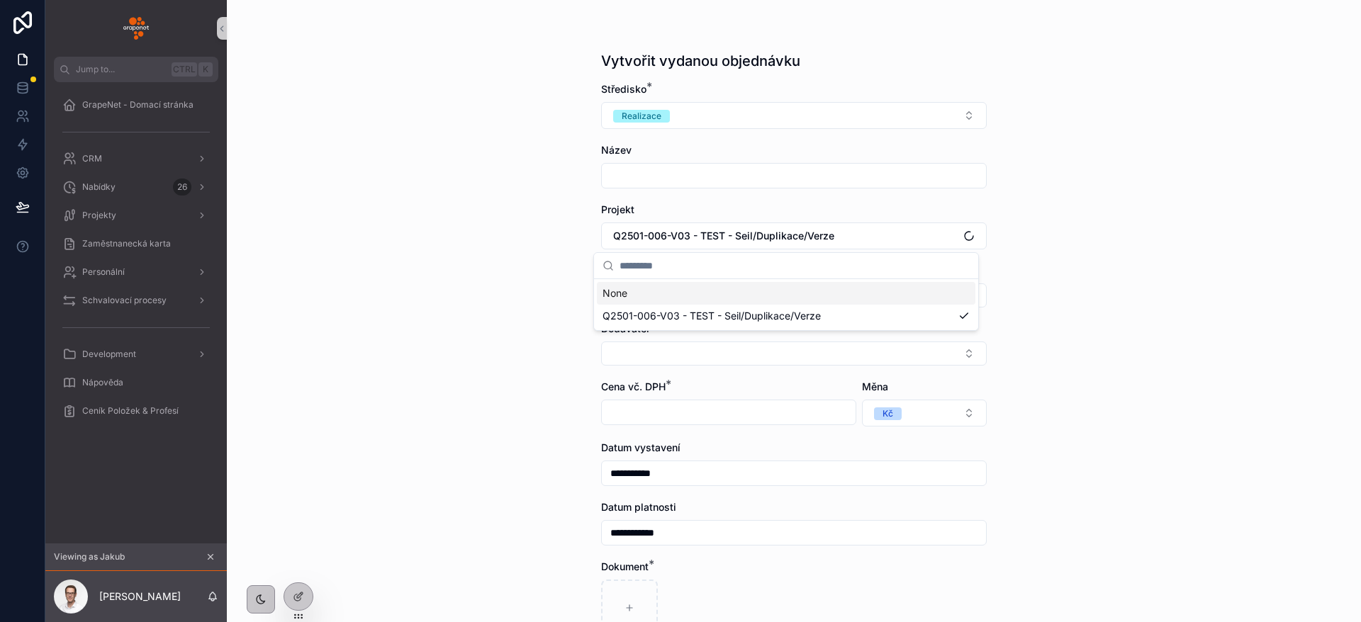
click at [746, 298] on div "None" at bounding box center [786, 293] width 379 height 23
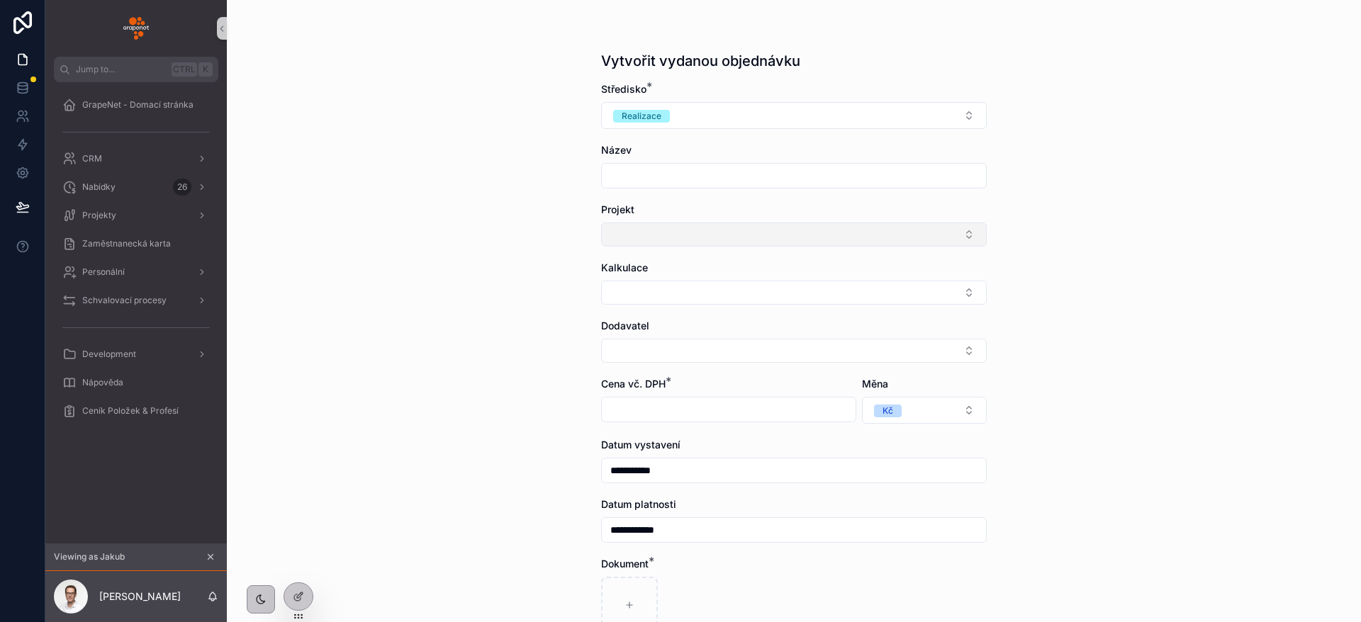
click at [856, 225] on button "Select Button" at bounding box center [794, 235] width 386 height 24
click at [667, 108] on button "Realizace" at bounding box center [794, 115] width 386 height 27
click at [667, 220] on div "Správa" at bounding box center [786, 214] width 379 height 21
click at [677, 237] on button "Select Button" at bounding box center [794, 235] width 386 height 24
click at [746, 235] on button "Select Button" at bounding box center [794, 235] width 386 height 24
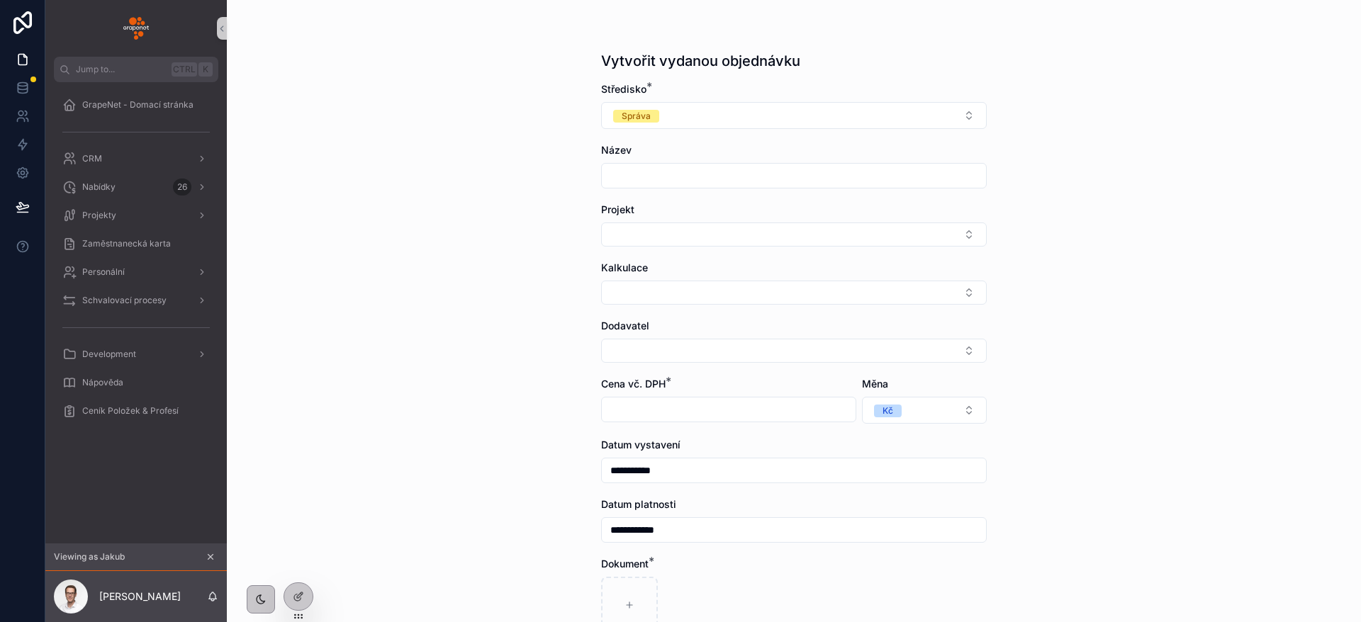
click at [984, 213] on div "**********" at bounding box center [794, 386] width 408 height 773
click at [757, 234] on button "Select Button" at bounding box center [794, 235] width 386 height 24
click at [773, 281] on button "Select Button" at bounding box center [794, 293] width 386 height 24
click at [1044, 245] on div "**********" at bounding box center [794, 311] width 1134 height 622
click at [650, 63] on h1 "Vytvořit vydanou objednávku" at bounding box center [700, 61] width 199 height 20
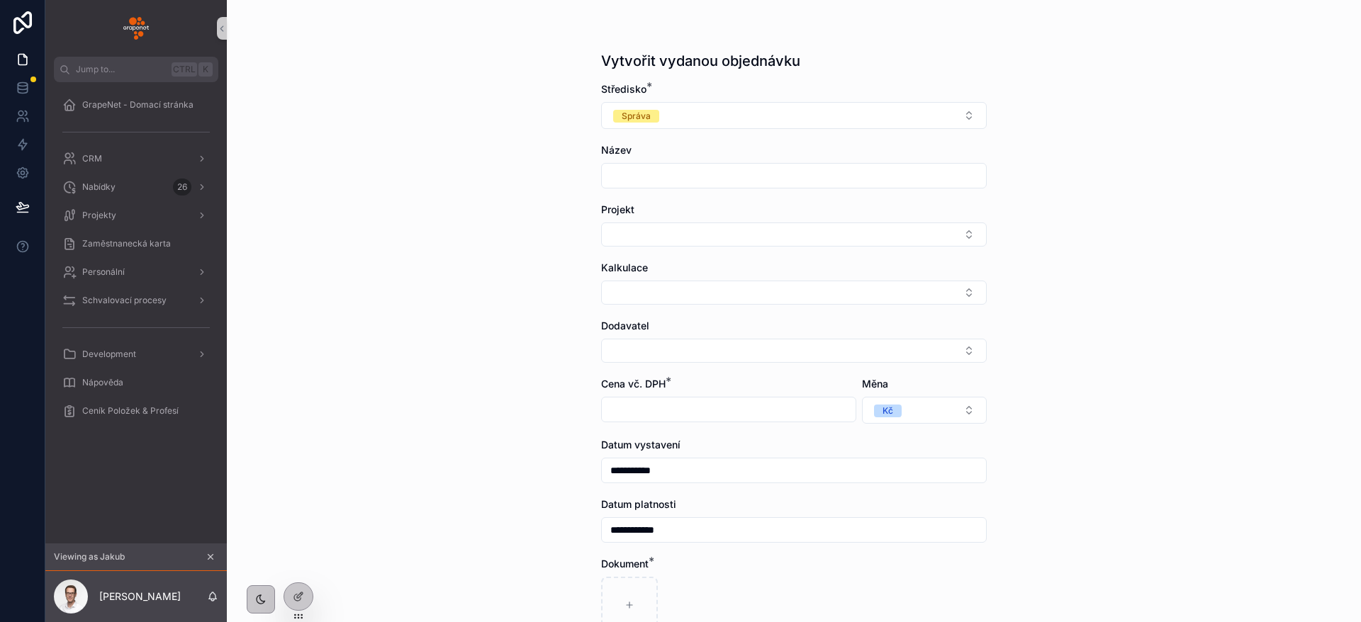
click at [555, 67] on div "**********" at bounding box center [794, 311] width 1134 height 622
click at [130, 221] on div "Projekty" at bounding box center [135, 215] width 147 height 23
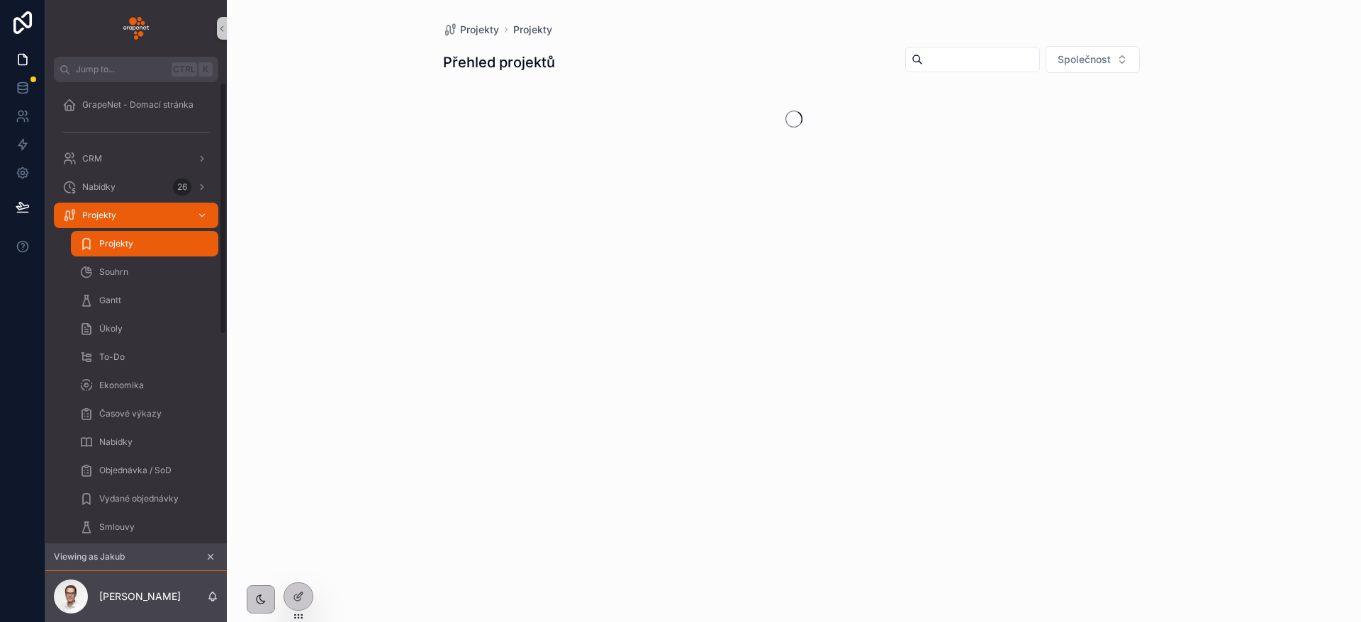
scroll to position [106, 0]
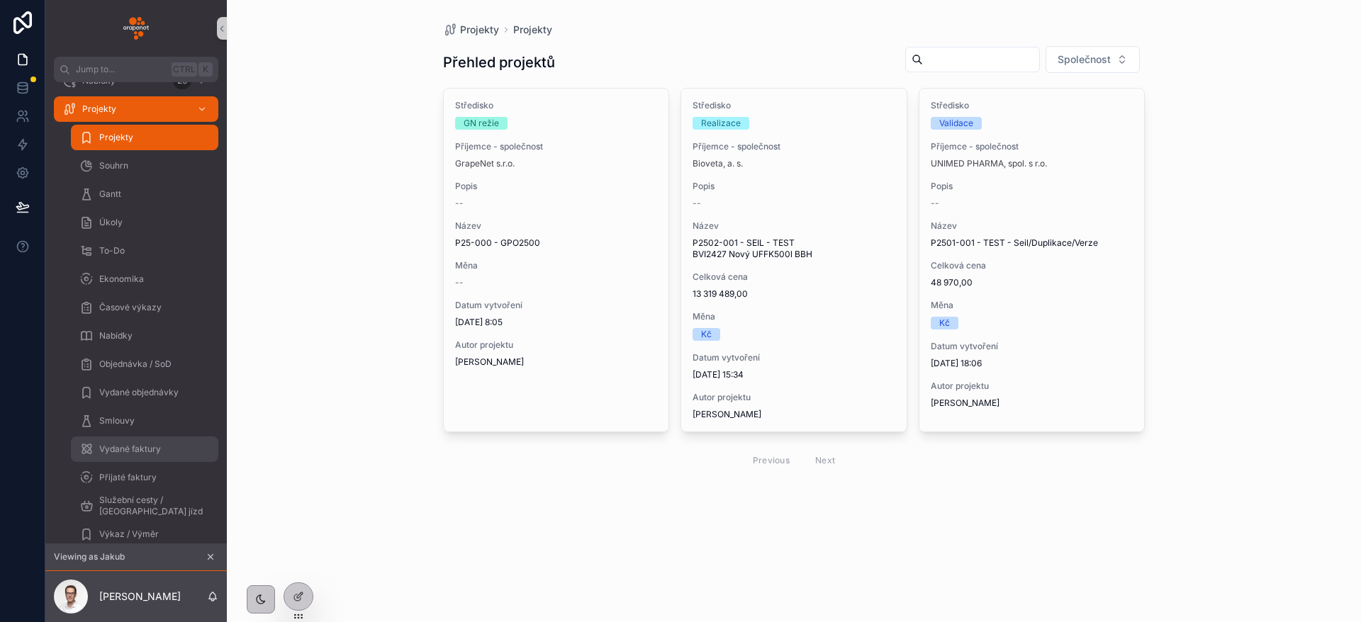
click at [146, 454] on span "Vydané faktury" at bounding box center [130, 449] width 62 height 11
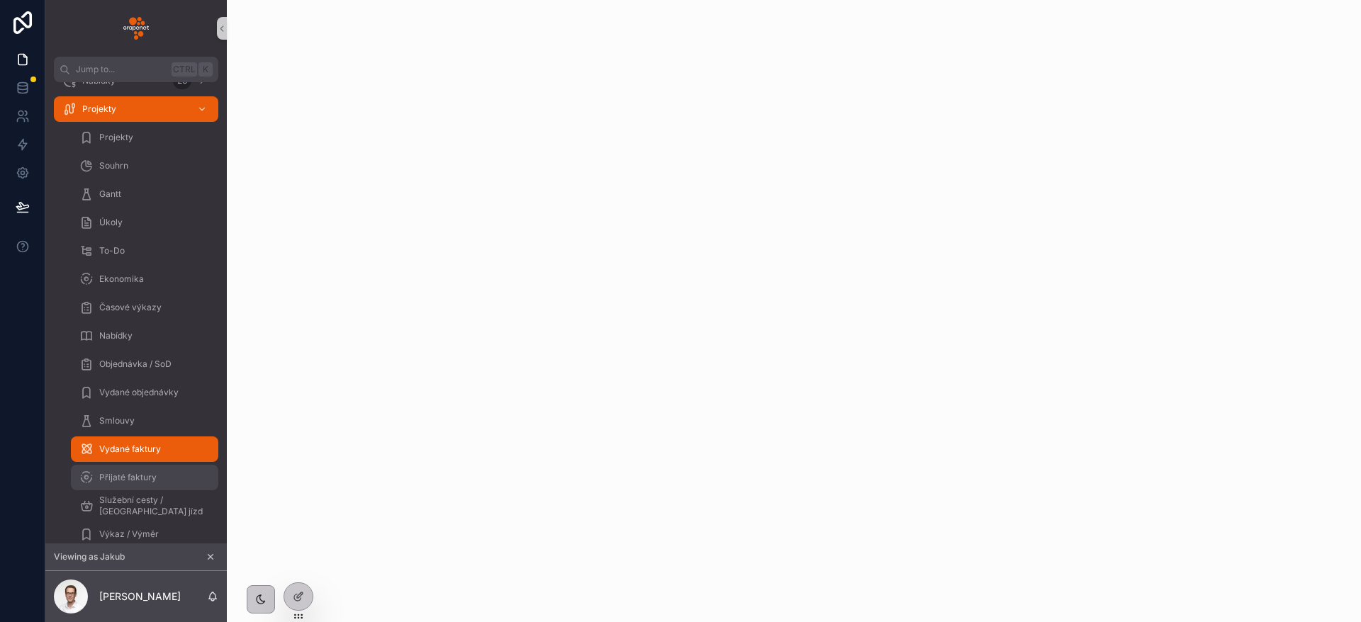
click at [155, 470] on div "Přijaté faktury" at bounding box center [144, 477] width 130 height 23
